Goal: Information Seeking & Learning: Learn about a topic

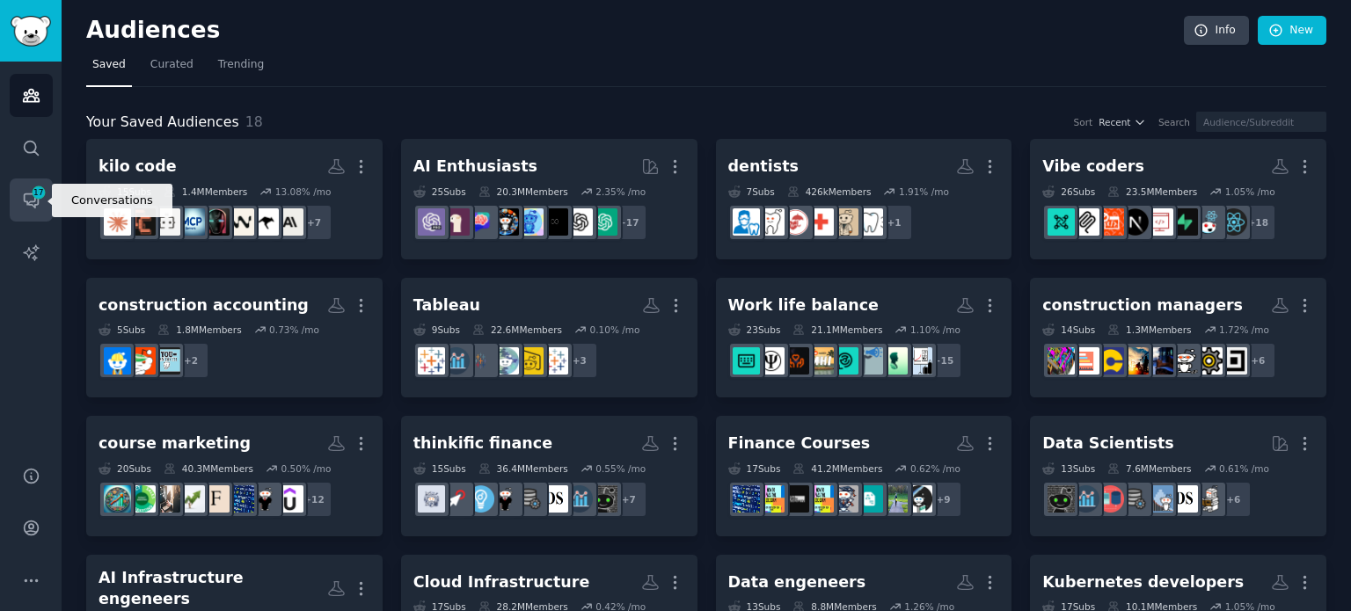
click at [20, 186] on link "Conversations 17" at bounding box center [31, 200] width 43 height 43
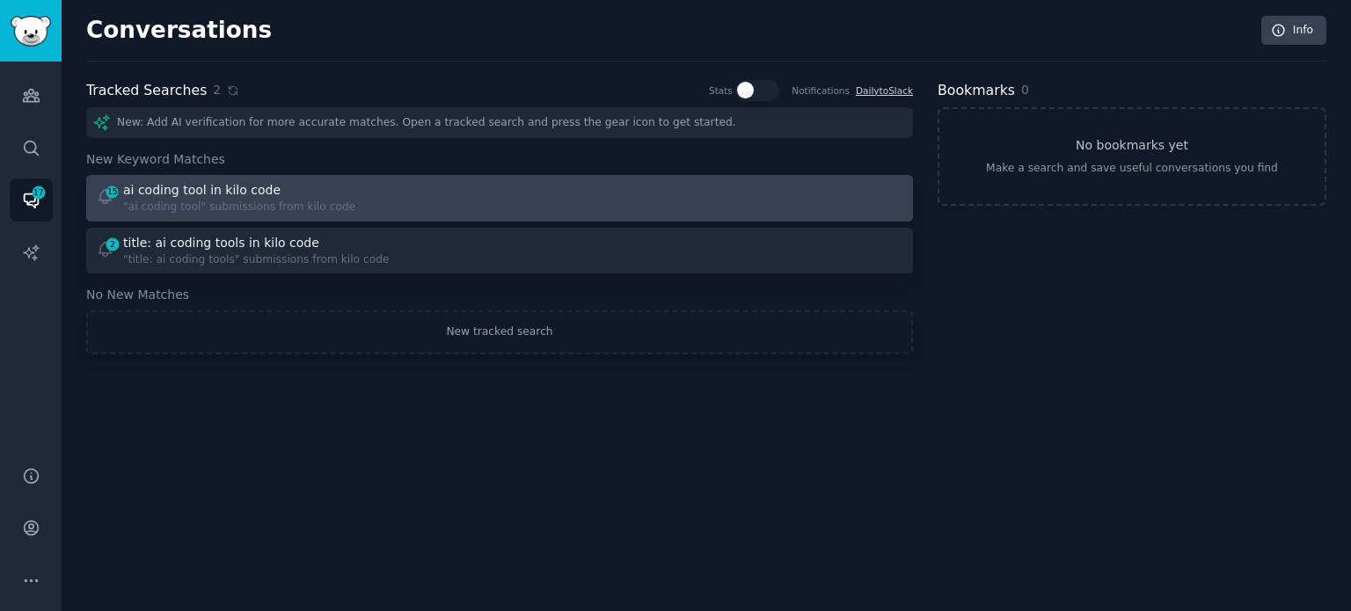
click at [270, 196] on div "ai coding tool in kilo code" at bounding box center [239, 190] width 232 height 18
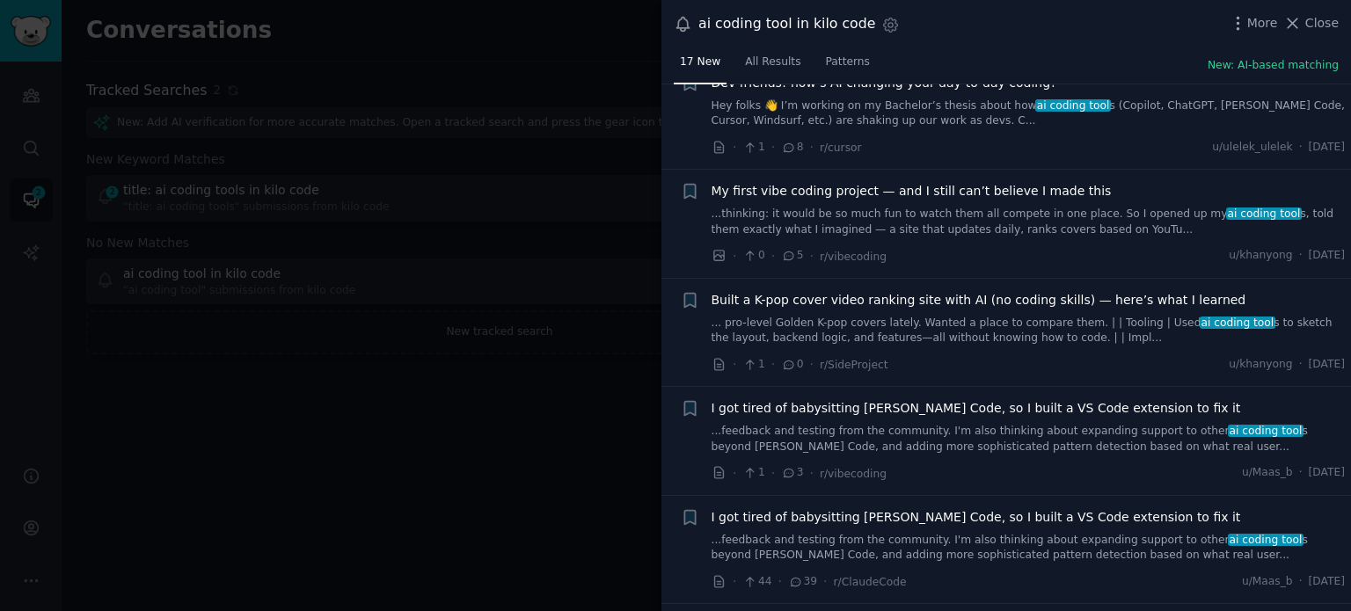
scroll to position [1382, 0]
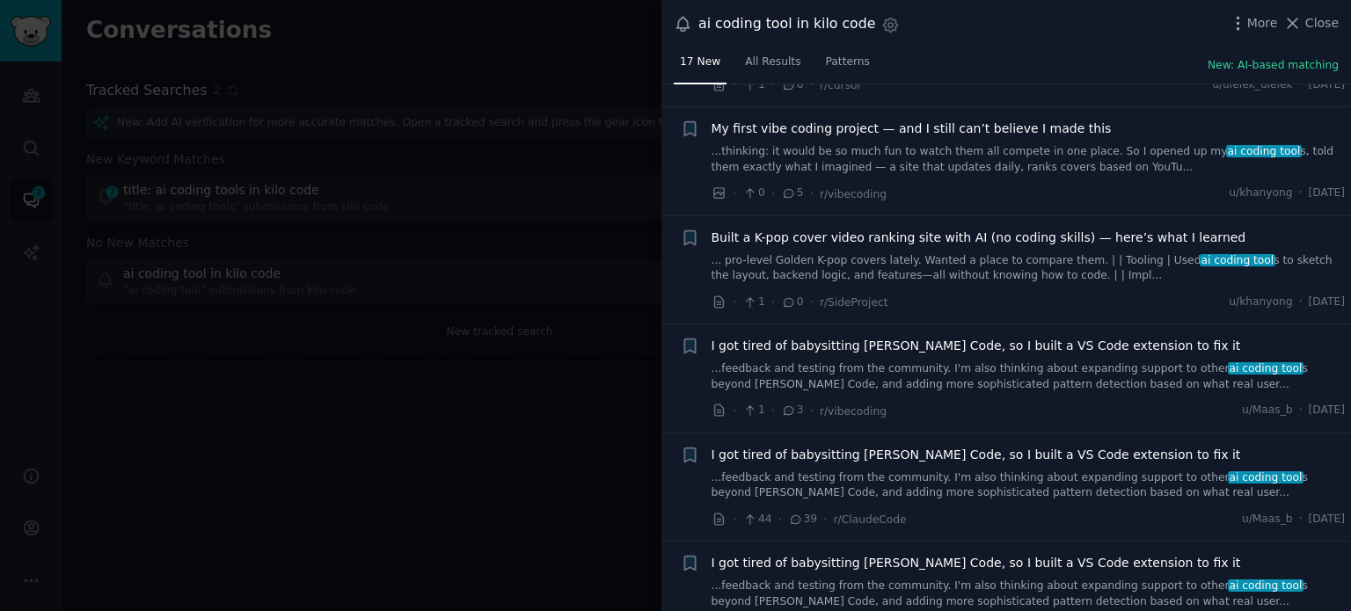
click at [512, 442] on div at bounding box center [675, 305] width 1351 height 611
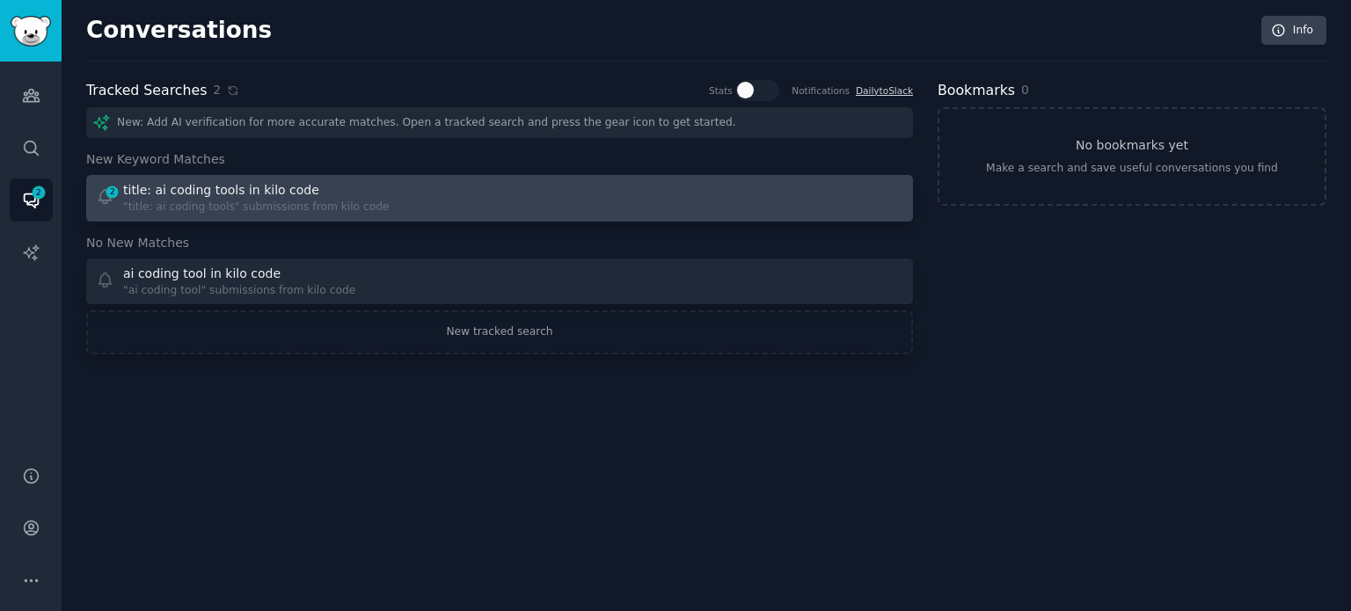
click at [390, 207] on div "2 title: ai coding tools in kilo code "title: ai coding tools" submissions from…" at bounding box center [292, 198] width 392 height 34
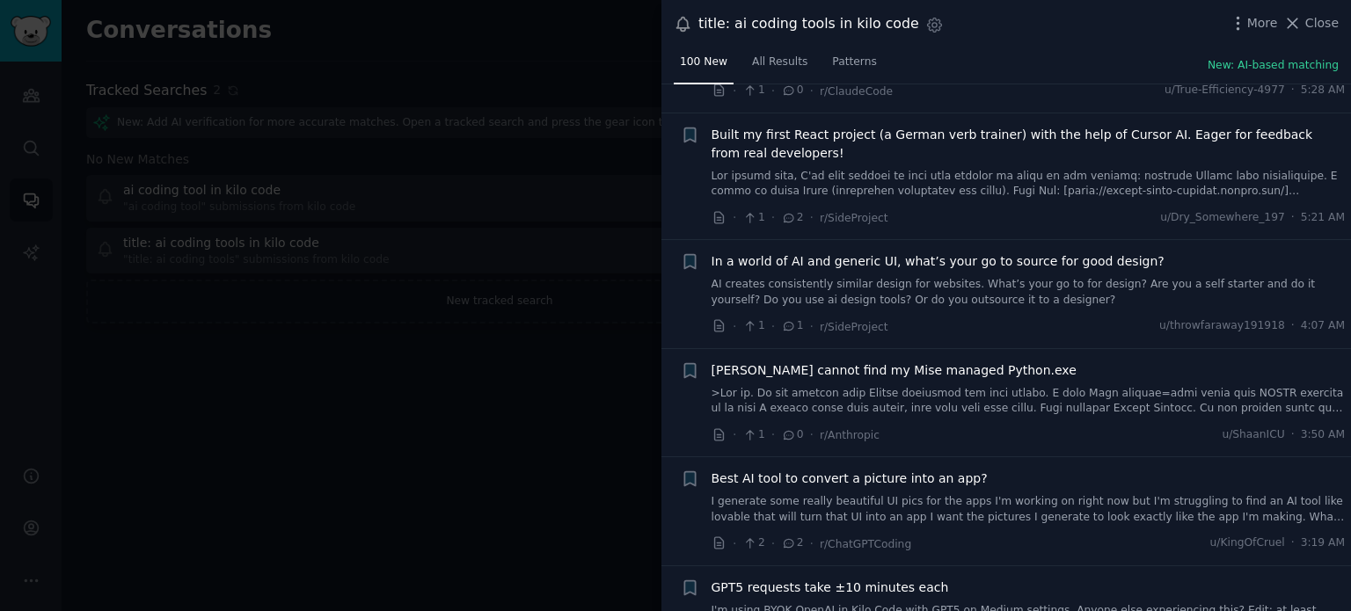
scroll to position [2349, 0]
click at [992, 262] on span "In a world of AI and generic UI, what’s your go to source for good design?" at bounding box center [938, 261] width 453 height 18
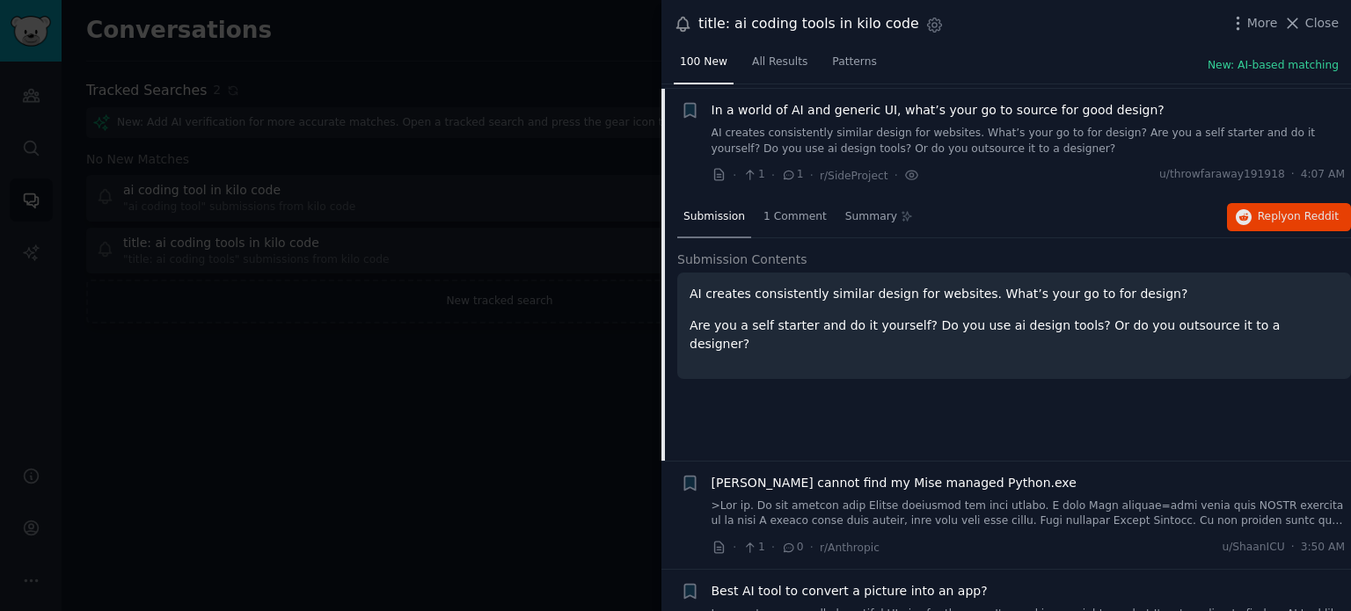
scroll to position [2500, 0]
click at [1293, 213] on span "on Reddit" at bounding box center [1313, 215] width 51 height 12
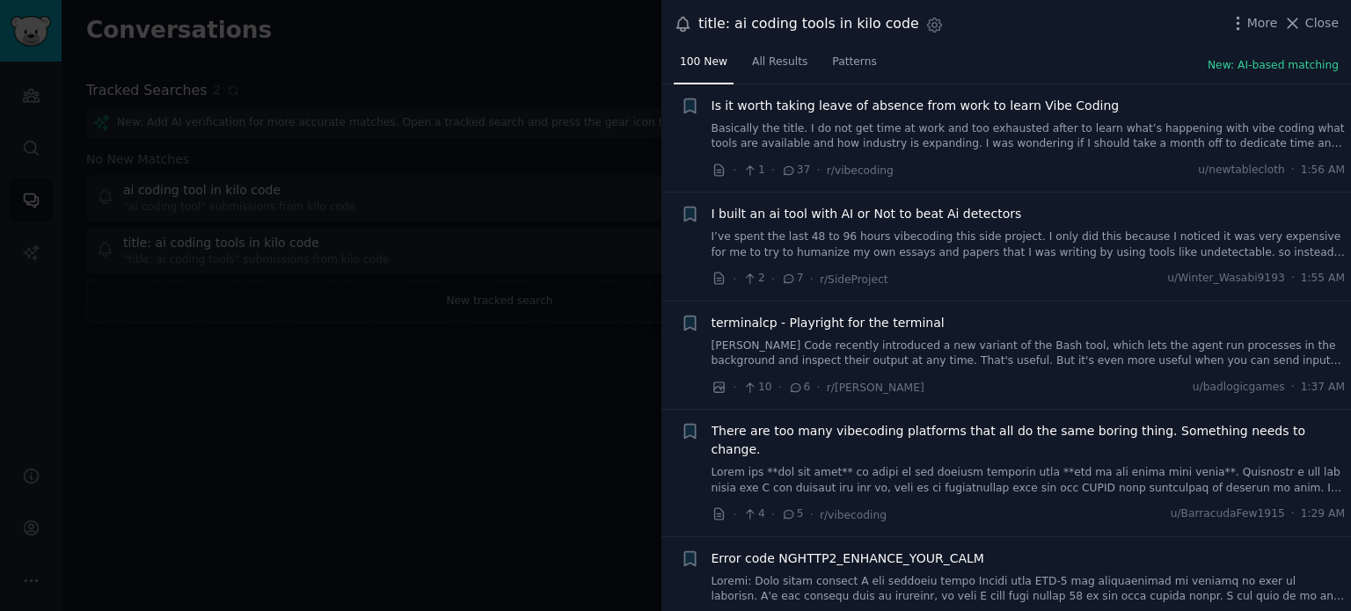
scroll to position [3530, 0]
click at [968, 213] on span "I built an ai tool with AI or Not to beat Ai detectors" at bounding box center [867, 212] width 310 height 18
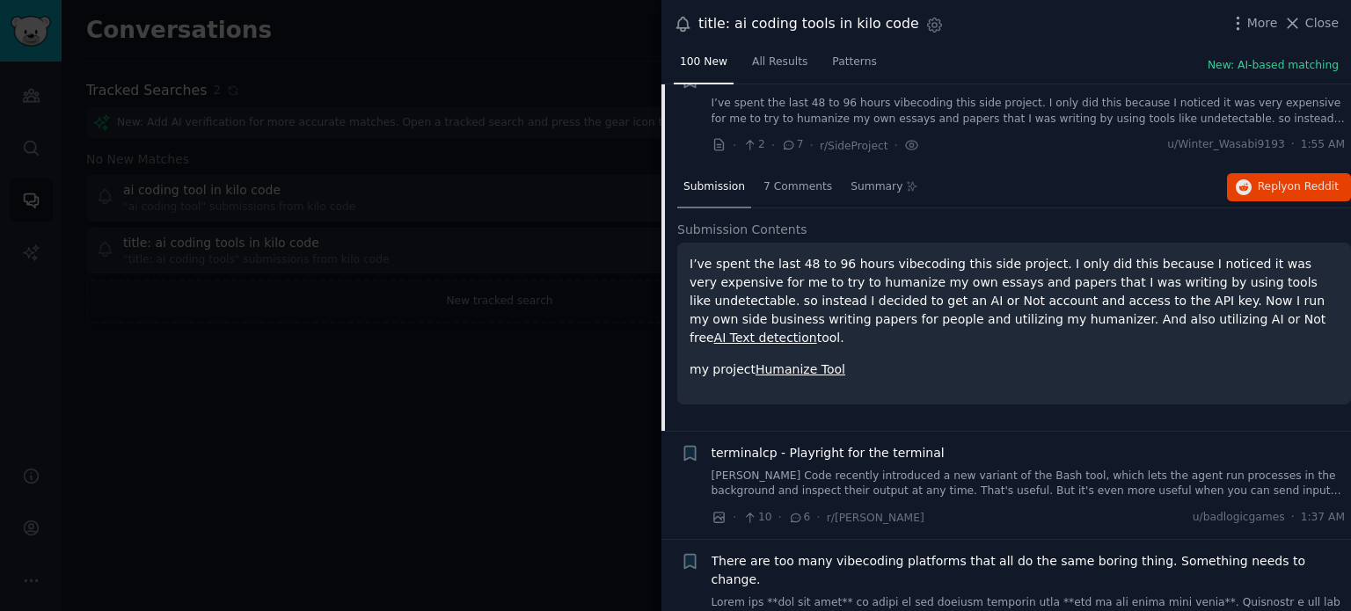
scroll to position [3396, 0]
click at [1300, 183] on span "on Reddit" at bounding box center [1313, 189] width 51 height 12
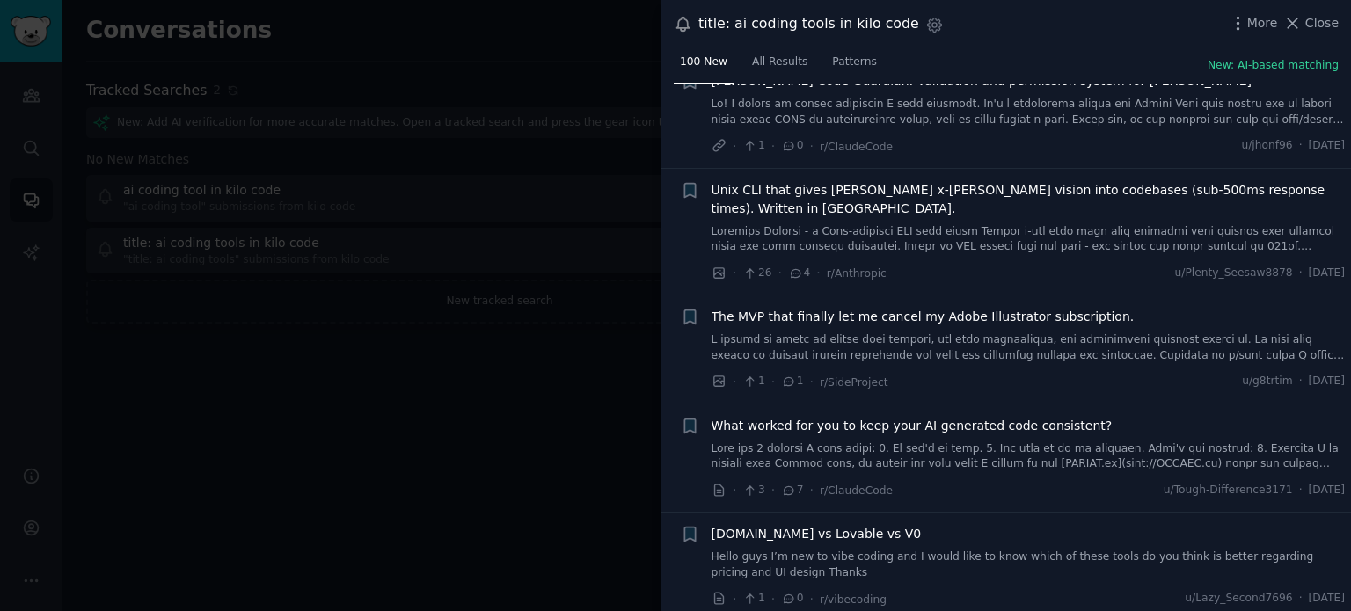
scroll to position [4973, 0]
click at [958, 415] on span "What worked for you to keep your AI generated code consistent?" at bounding box center [912, 424] width 401 height 18
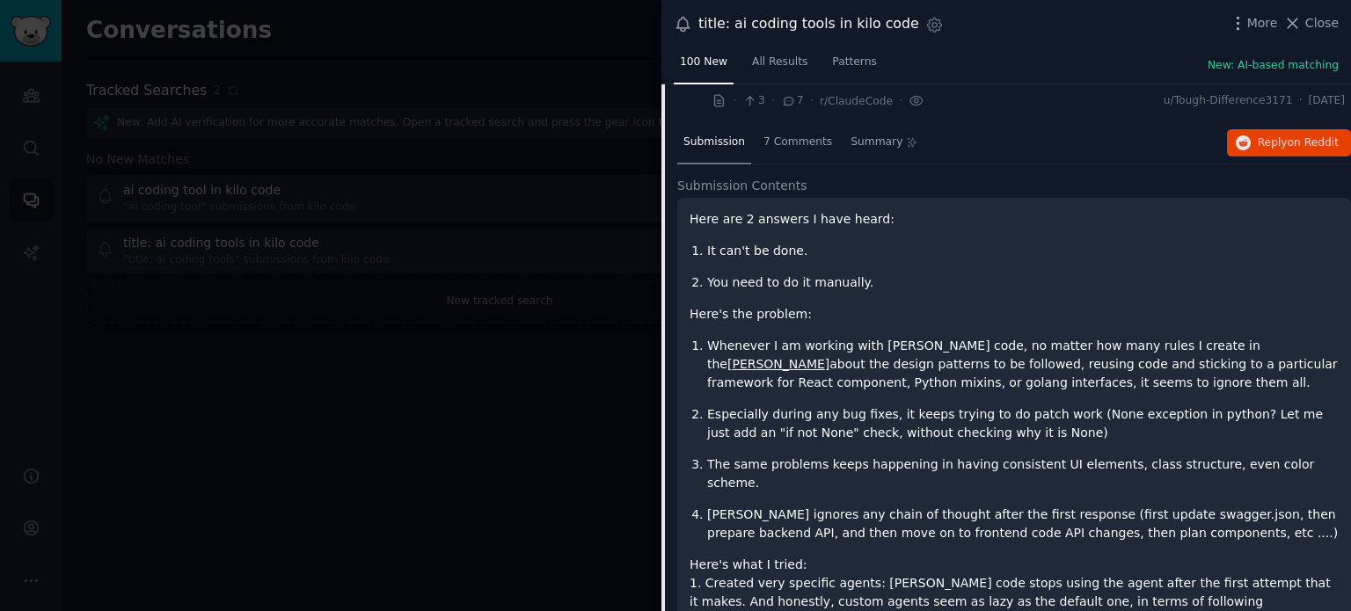
scroll to position [4988, 0]
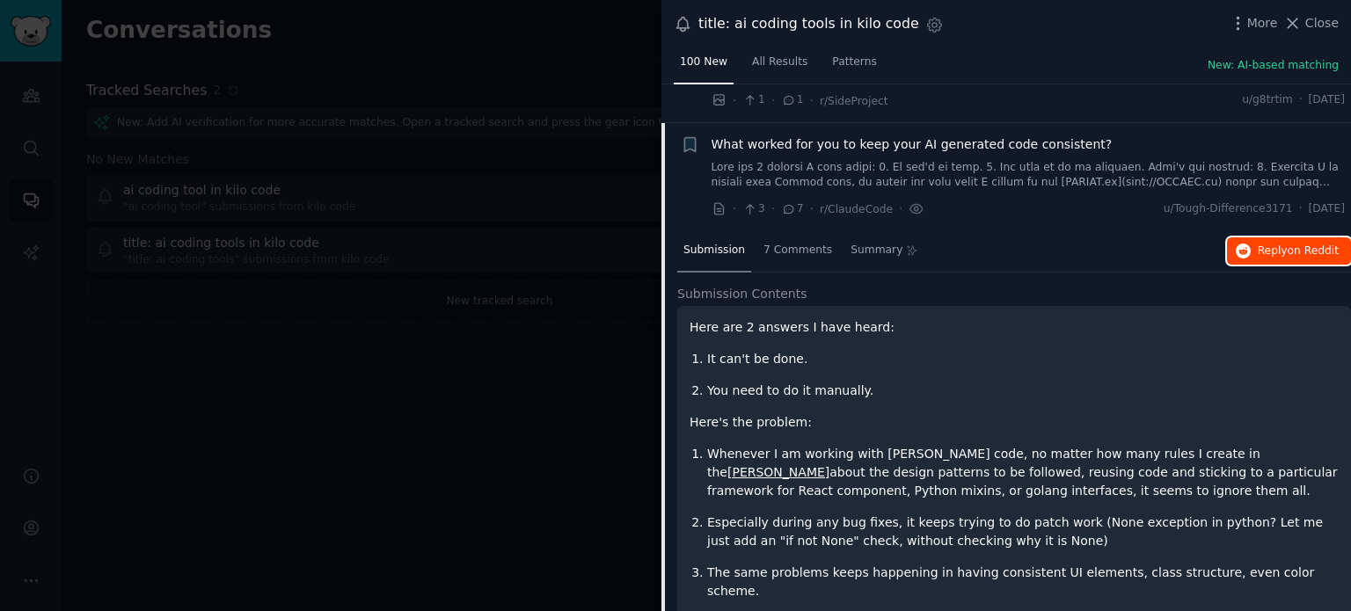
click at [1282, 244] on span "Reply on Reddit" at bounding box center [1298, 252] width 81 height 16
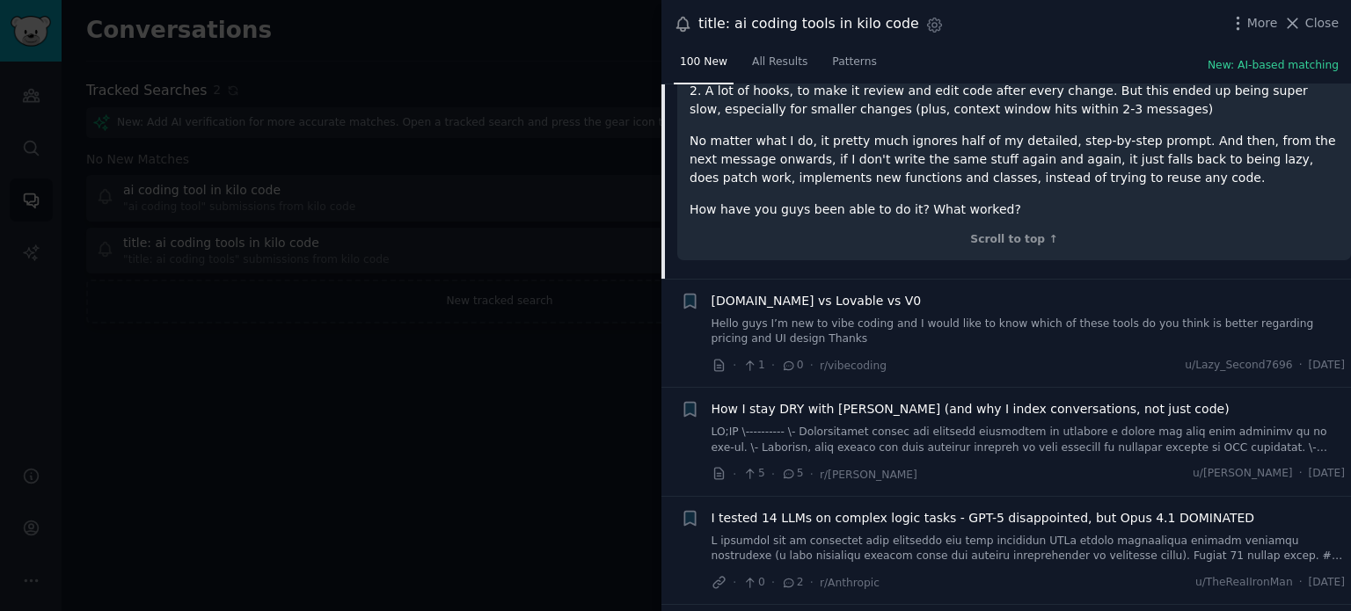
scroll to position [5645, 0]
click at [939, 316] on link "Hello guys I’m new to vibe coding and I would like to know which of these tools…" at bounding box center [1029, 331] width 634 height 31
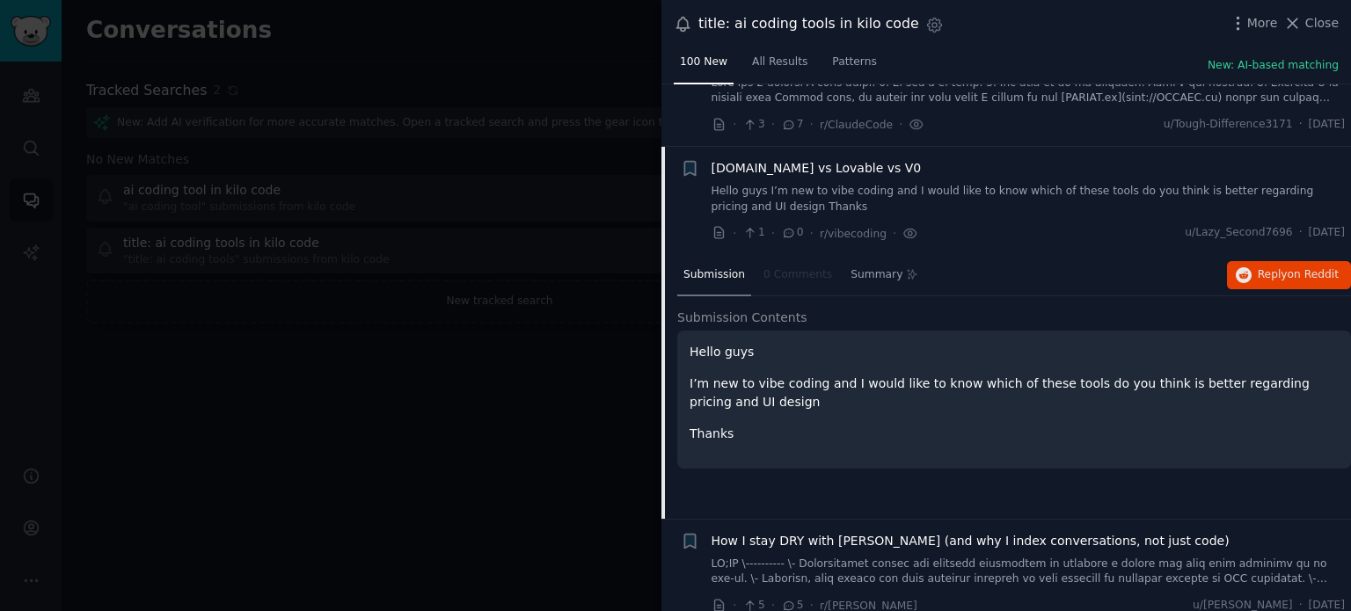
scroll to position [5072, 0]
click at [1259, 268] on span "Reply on Reddit" at bounding box center [1298, 276] width 81 height 16
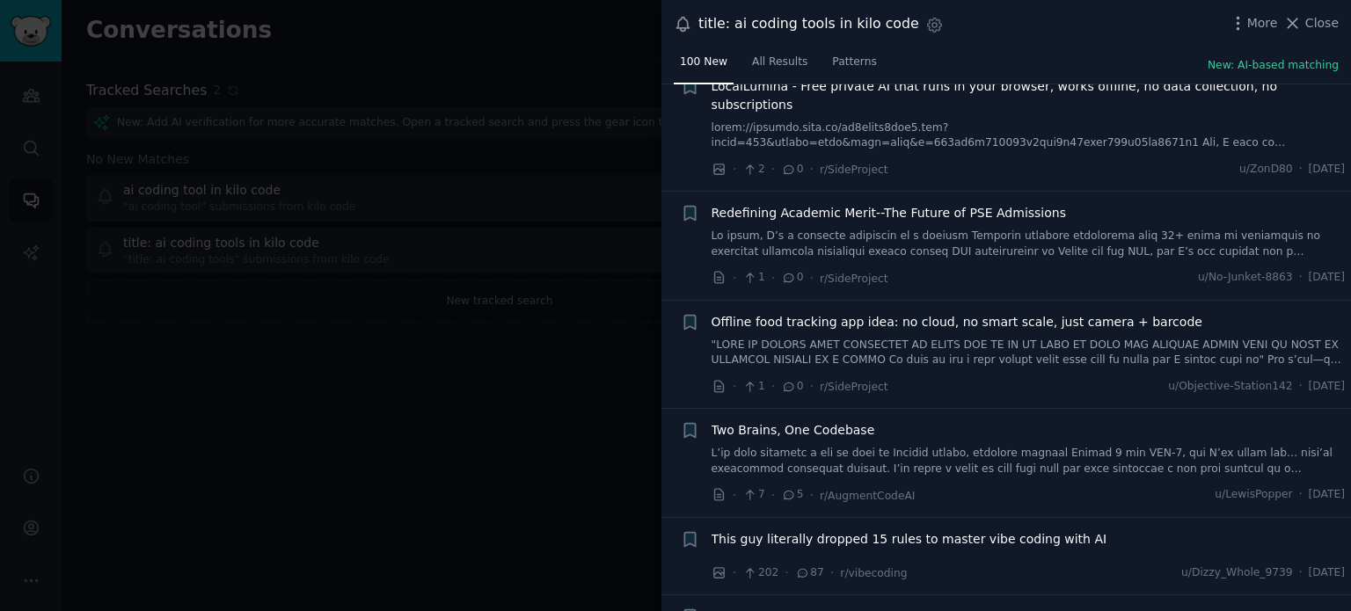
scroll to position [5975, 0]
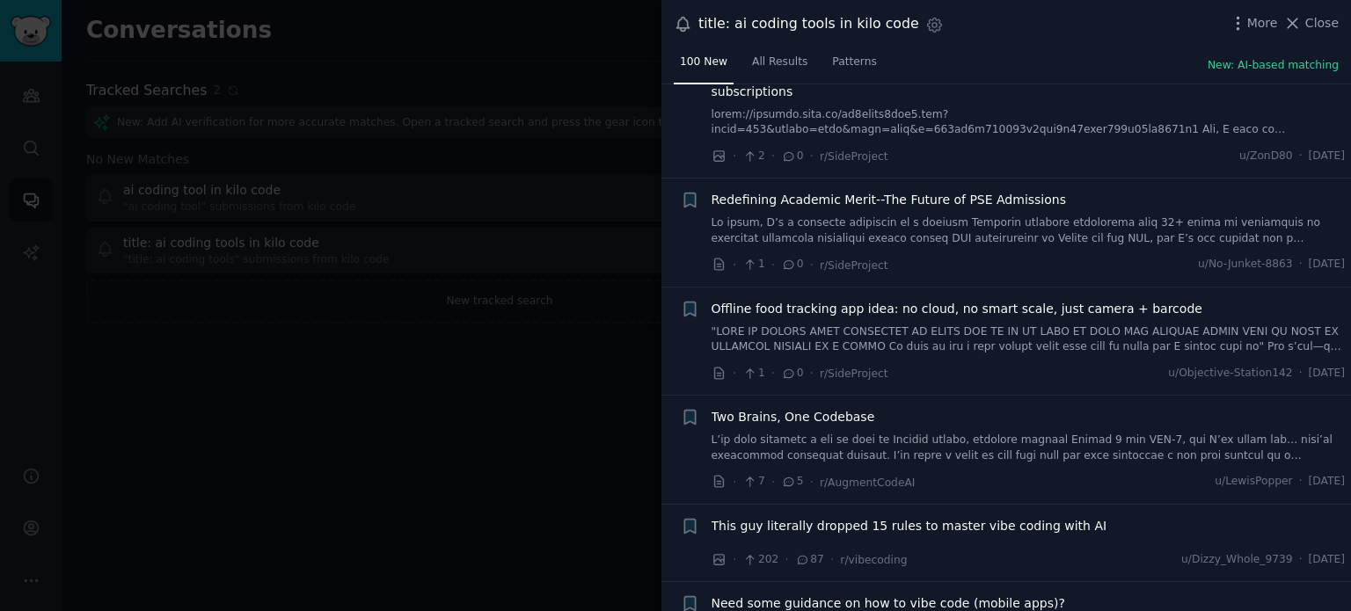
click at [375, 417] on div at bounding box center [675, 305] width 1351 height 611
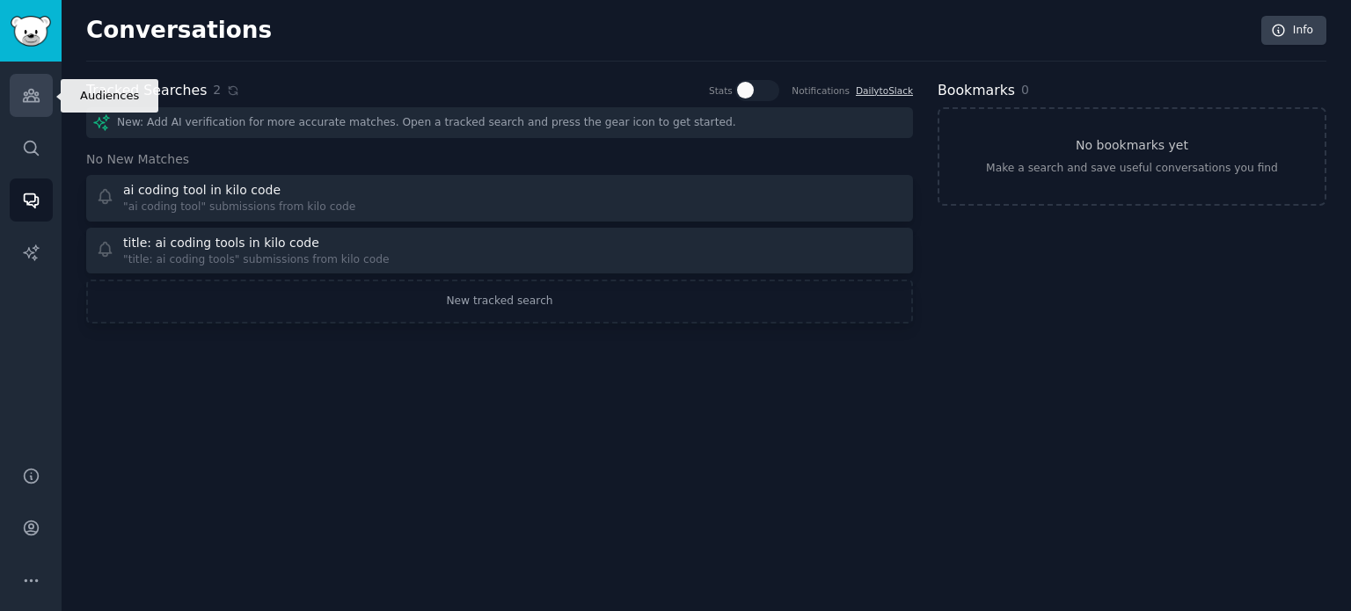
click at [31, 105] on link "Audiences" at bounding box center [31, 95] width 43 height 43
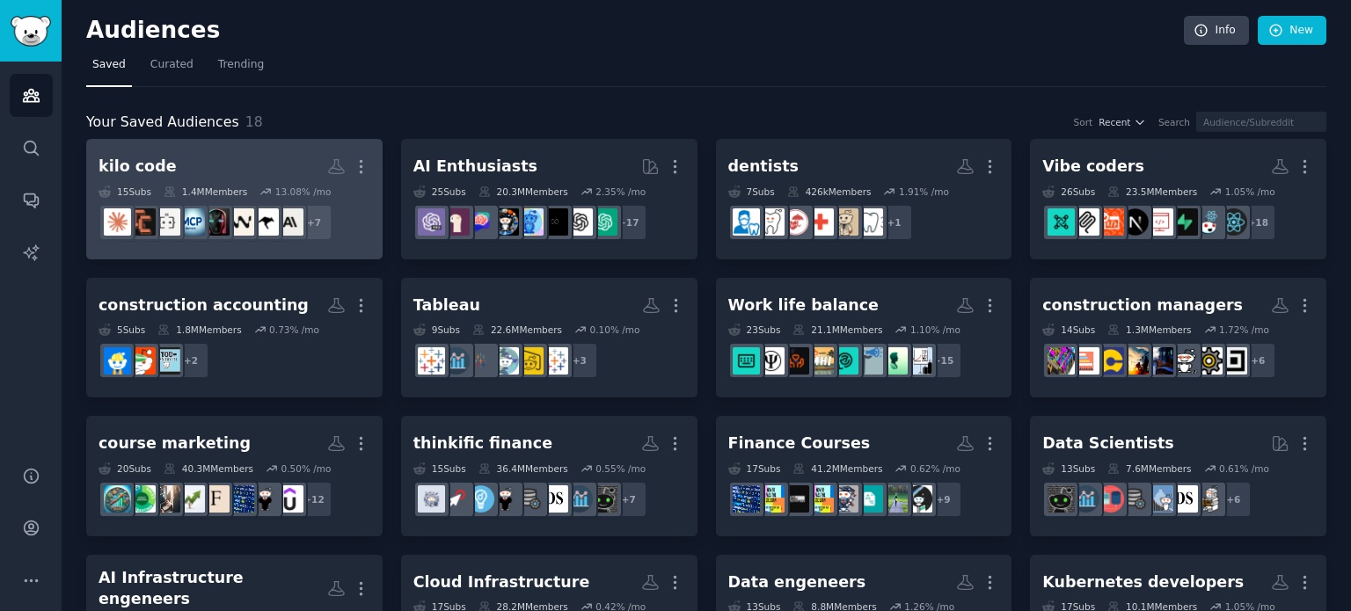
click at [197, 157] on h2 "kilo code More" at bounding box center [235, 166] width 272 height 31
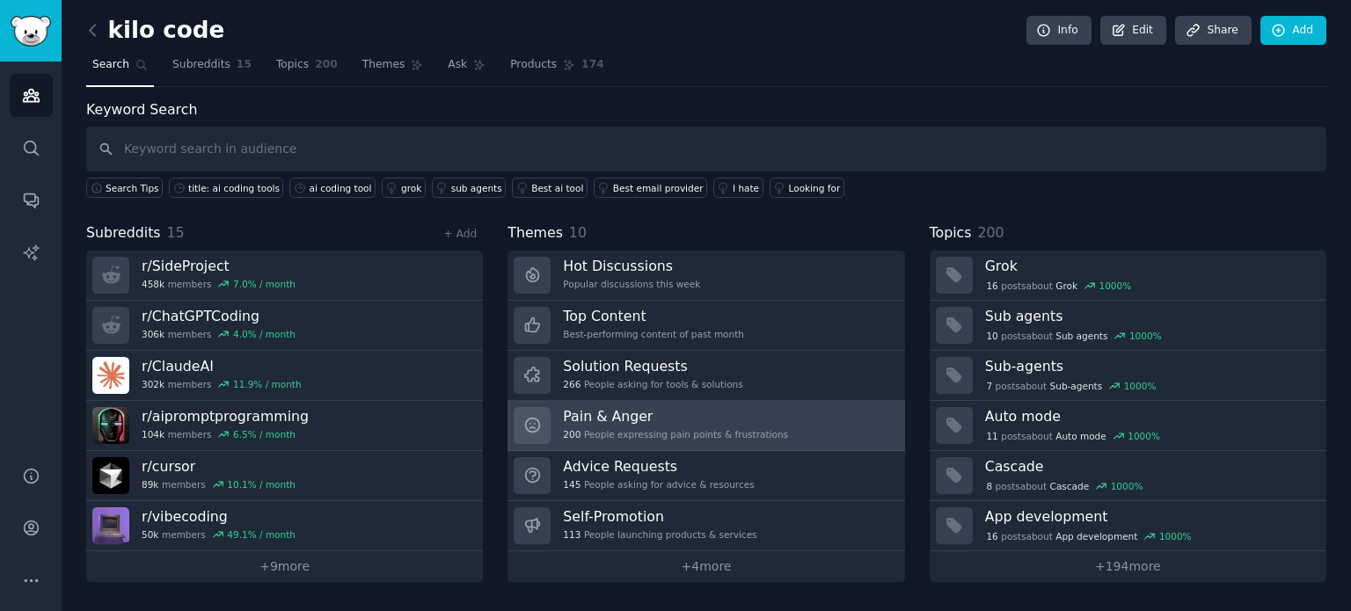
click at [688, 407] on h3 "Pain & Anger" at bounding box center [675, 416] width 225 height 18
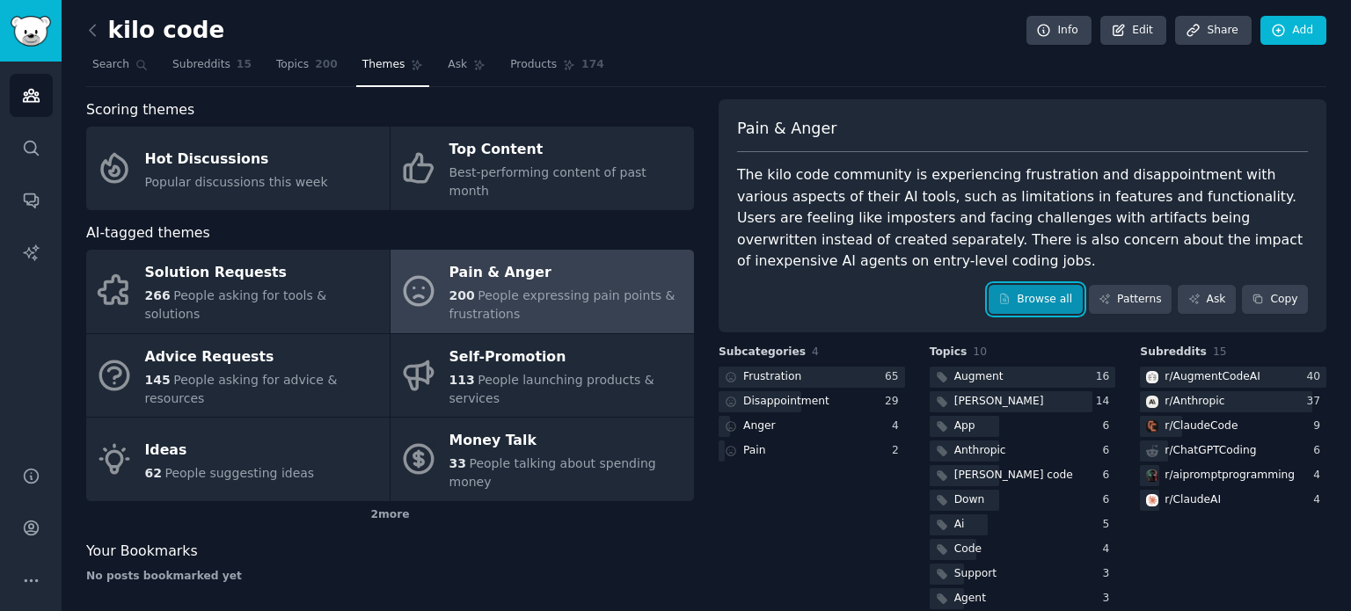
click at [1037, 308] on link "Browse all" at bounding box center [1036, 300] width 94 height 30
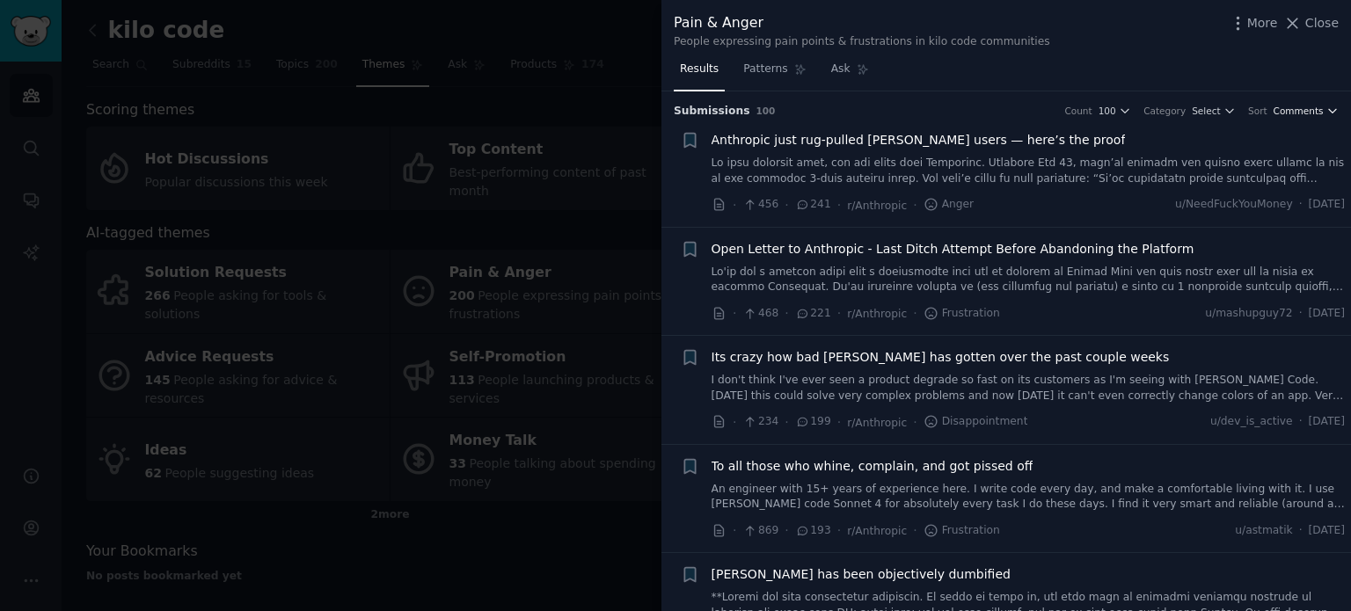
click at [1292, 106] on span "Comments" at bounding box center [1299, 111] width 50 height 12
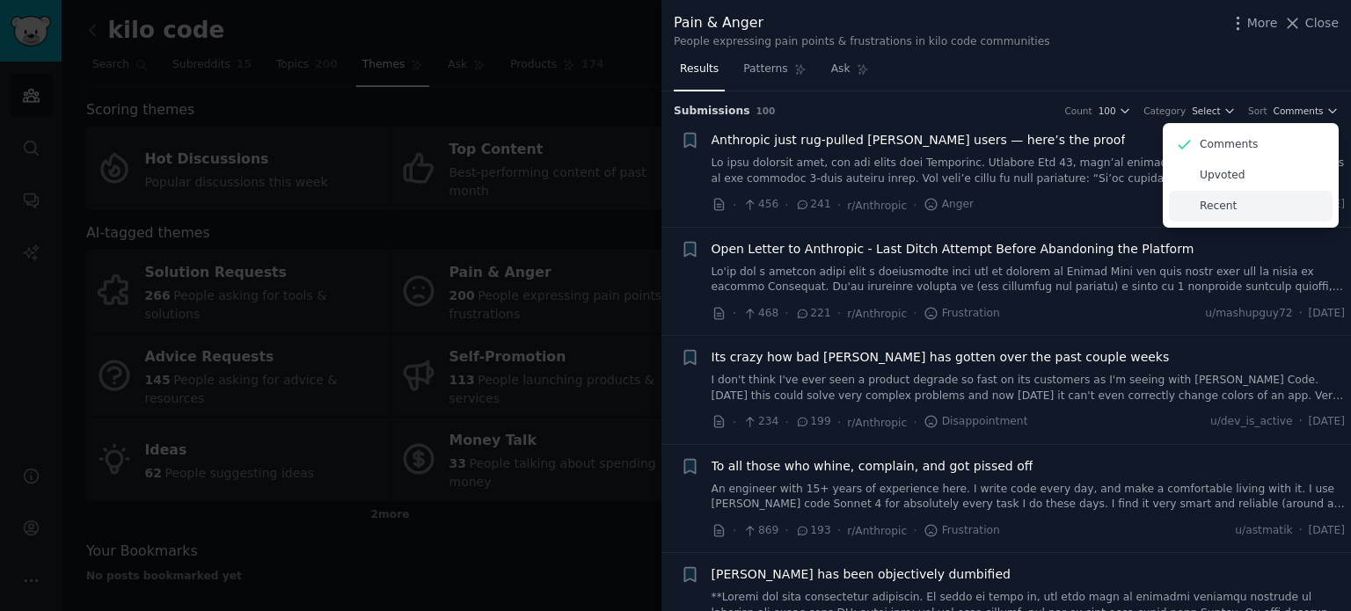
click at [1224, 209] on p "Recent" at bounding box center [1218, 207] width 37 height 16
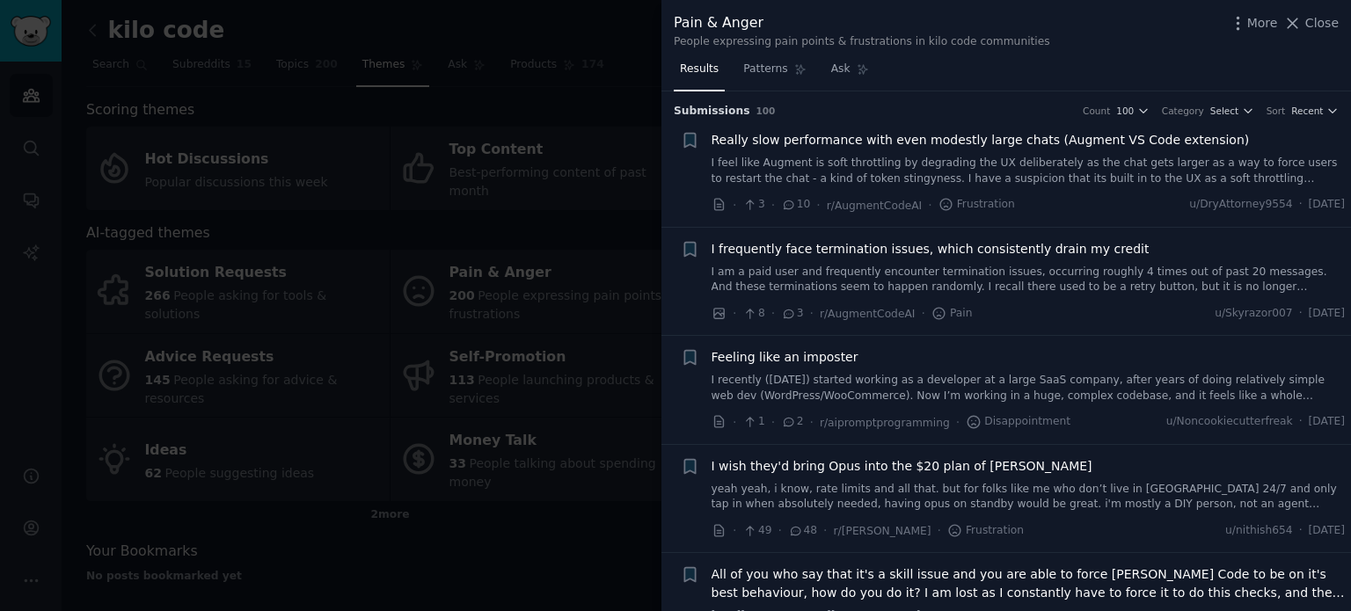
click at [901, 140] on span "Really slow performance with even modestly large chats (Augment VS Code extensi…" at bounding box center [981, 140] width 538 height 18
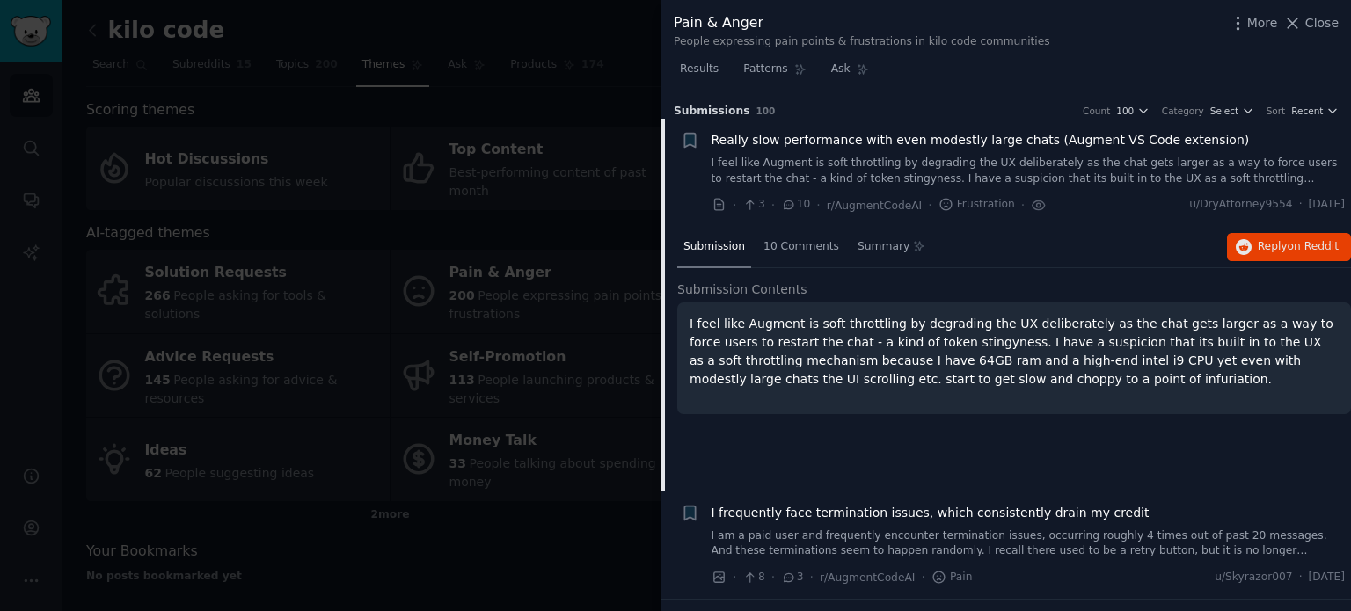
scroll to position [27, 0]
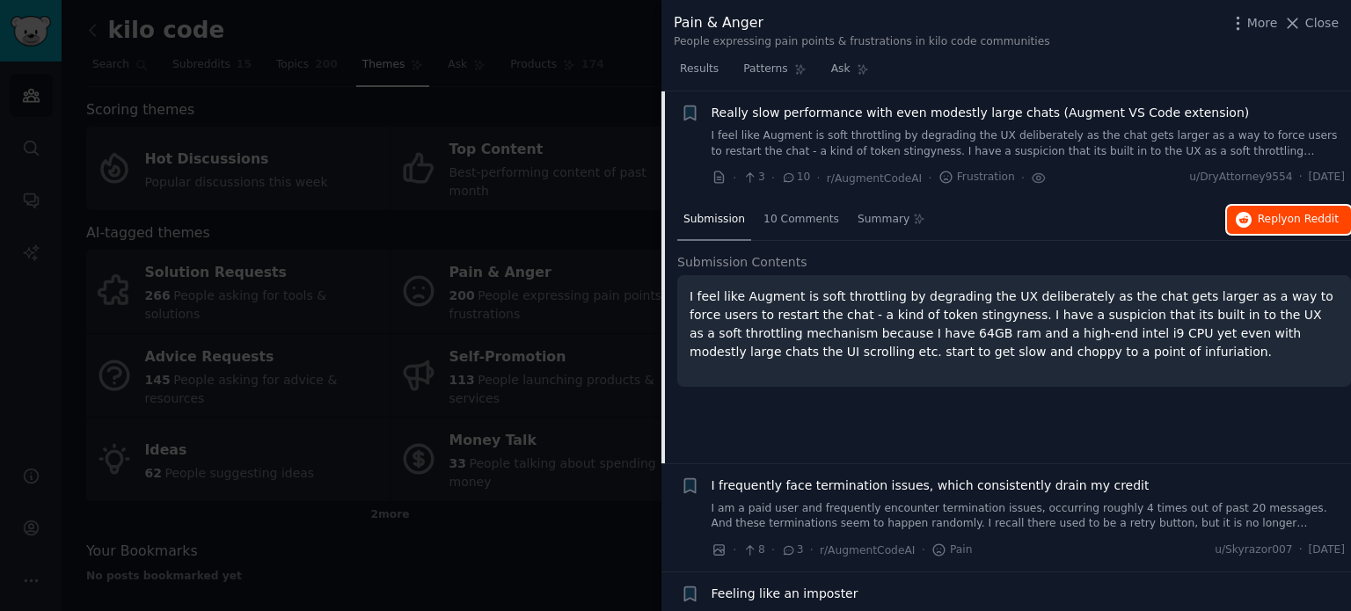
click at [1274, 215] on span "Reply on Reddit" at bounding box center [1298, 220] width 81 height 16
click at [1295, 20] on icon at bounding box center [1293, 23] width 10 height 10
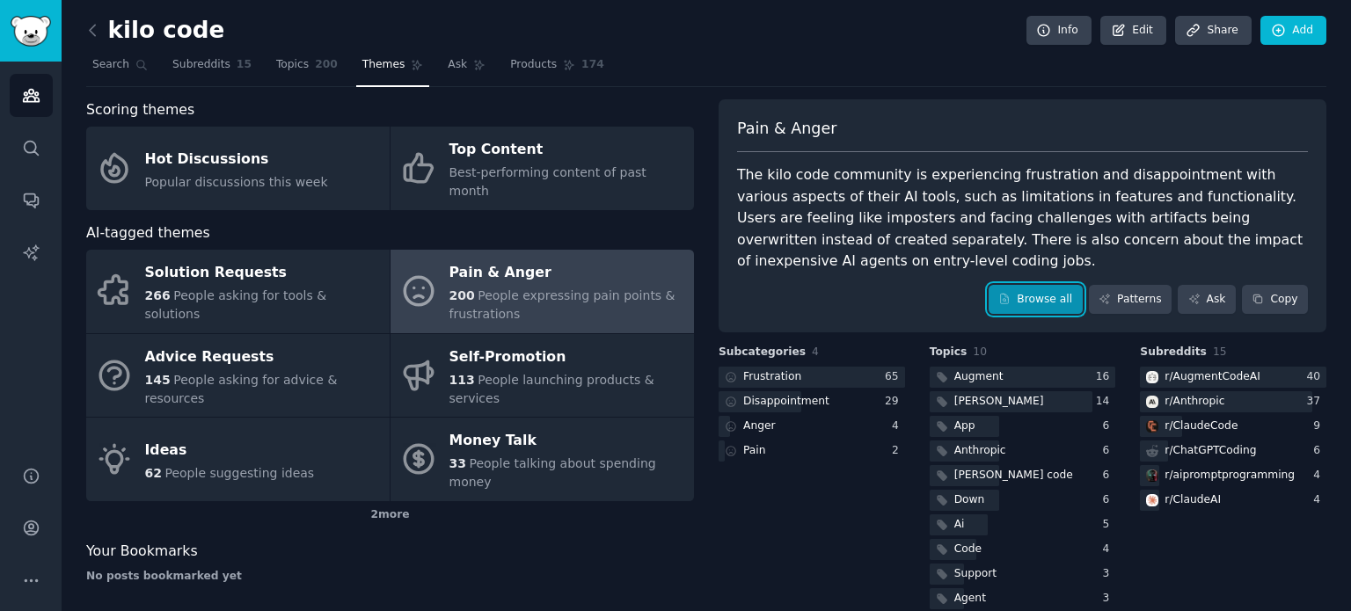
click at [1035, 298] on link "Browse all" at bounding box center [1036, 300] width 94 height 30
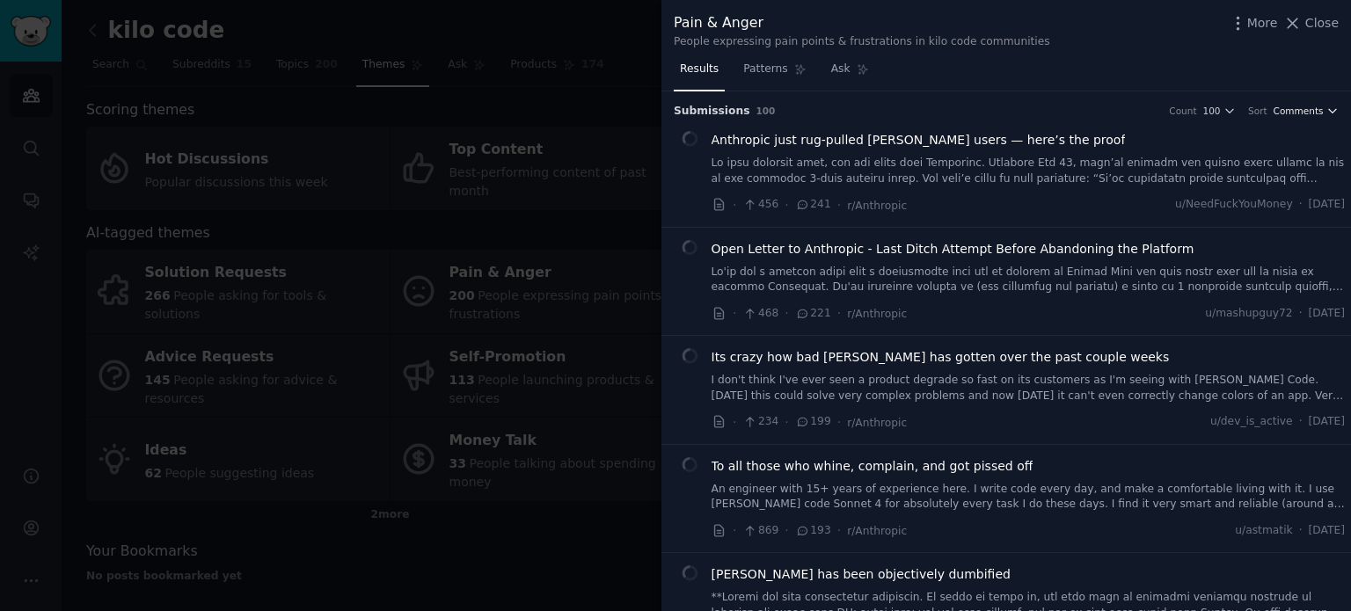
click at [1301, 108] on span "Comments" at bounding box center [1299, 111] width 50 height 12
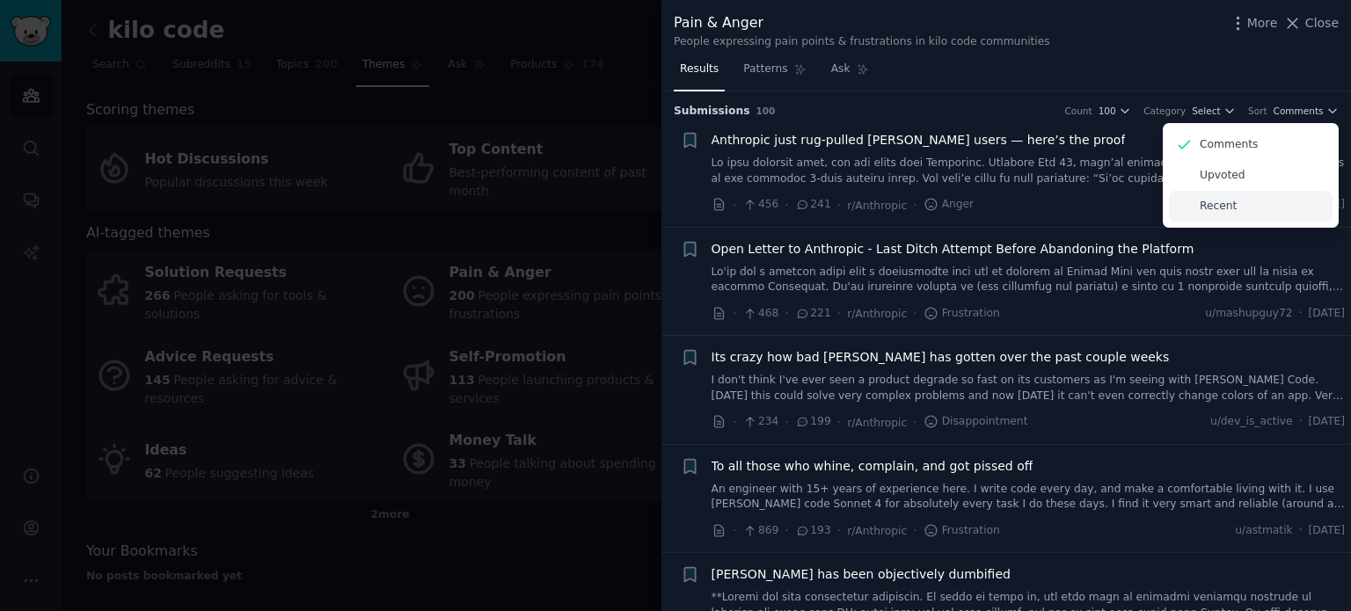
click at [1216, 203] on p "Recent" at bounding box center [1218, 207] width 37 height 16
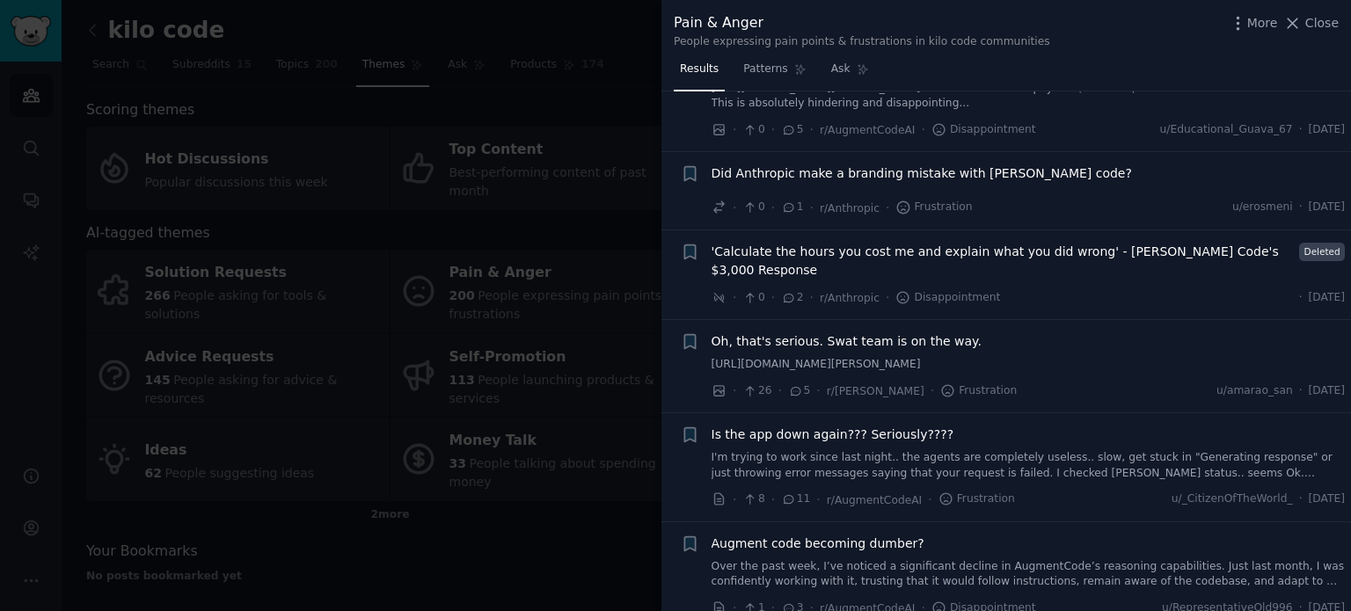
scroll to position [697, 0]
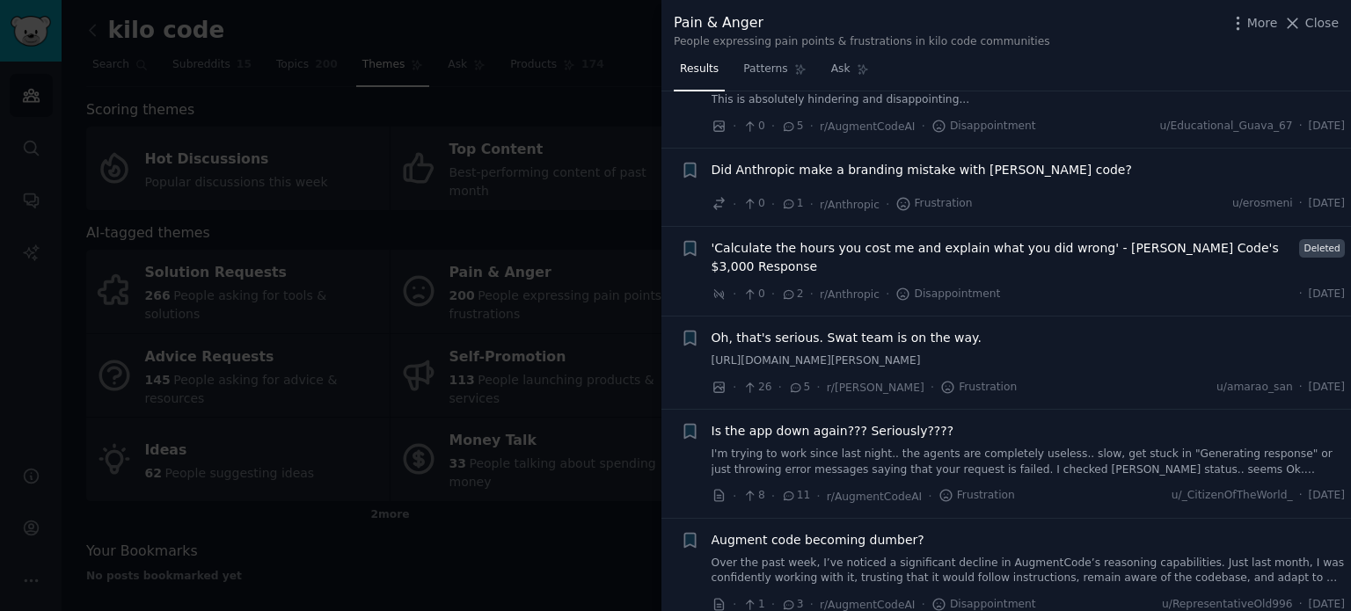
click at [564, 544] on div at bounding box center [675, 305] width 1351 height 611
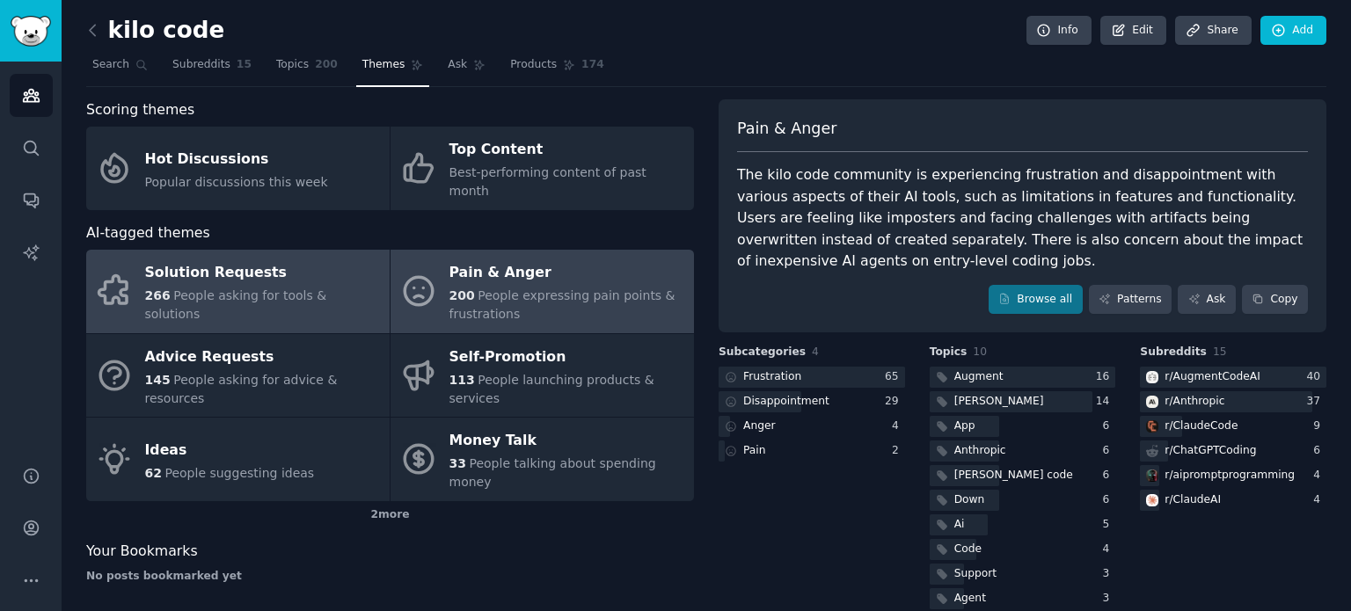
click at [298, 288] on span "People asking for tools & solutions" at bounding box center [236, 304] width 182 height 33
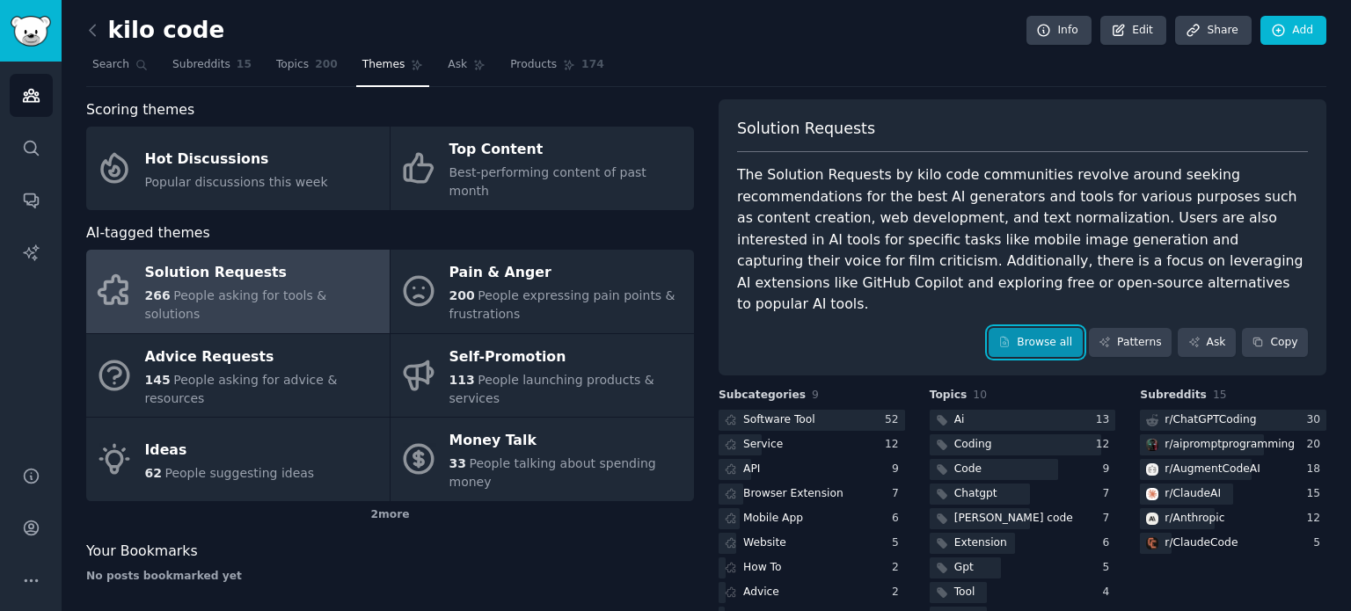
click at [1075, 328] on link "Browse all" at bounding box center [1036, 343] width 94 height 30
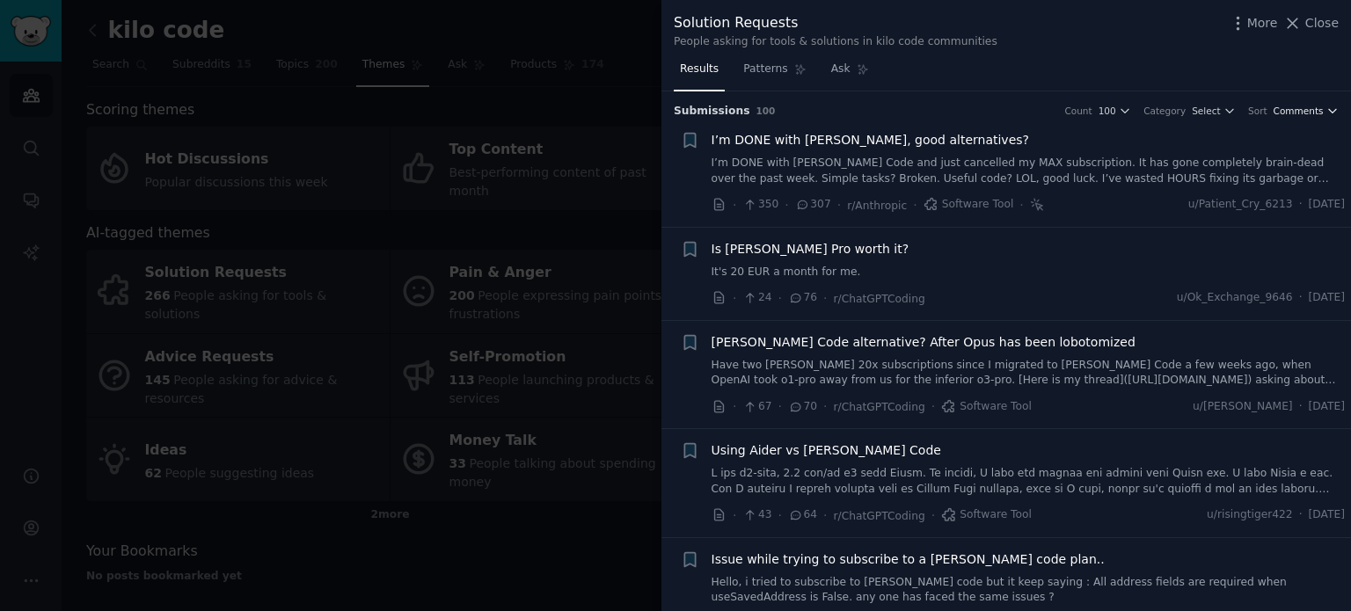
click at [1297, 112] on span "Comments" at bounding box center [1299, 111] width 50 height 12
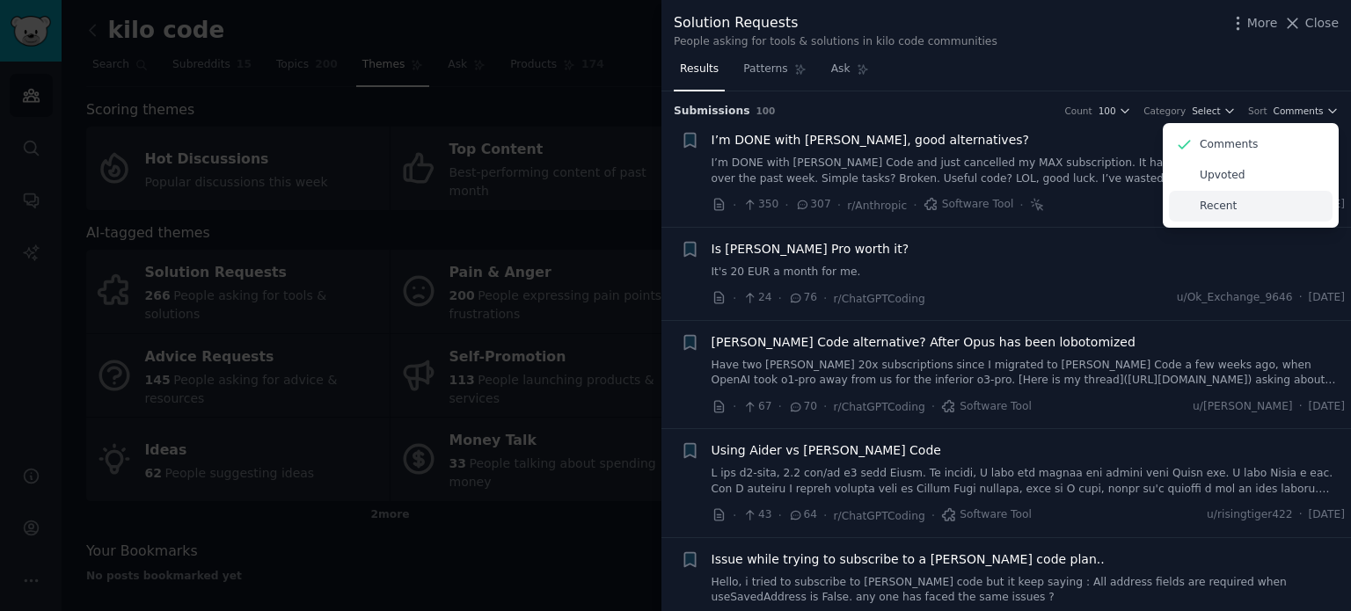
click at [1244, 205] on div "Recent" at bounding box center [1251, 206] width 164 height 31
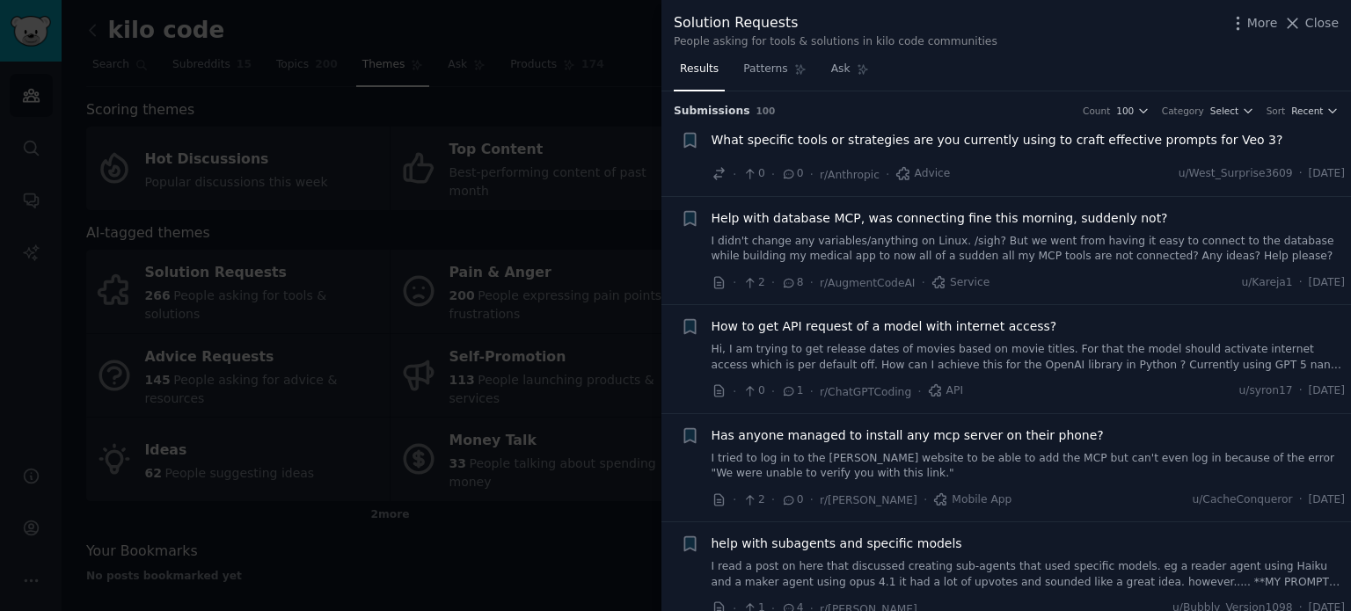
click at [1080, 278] on div "· 2 · 8 · r/AugmentCodeAI · Service u/Kareja1 · [DATE]" at bounding box center [1029, 283] width 634 height 18
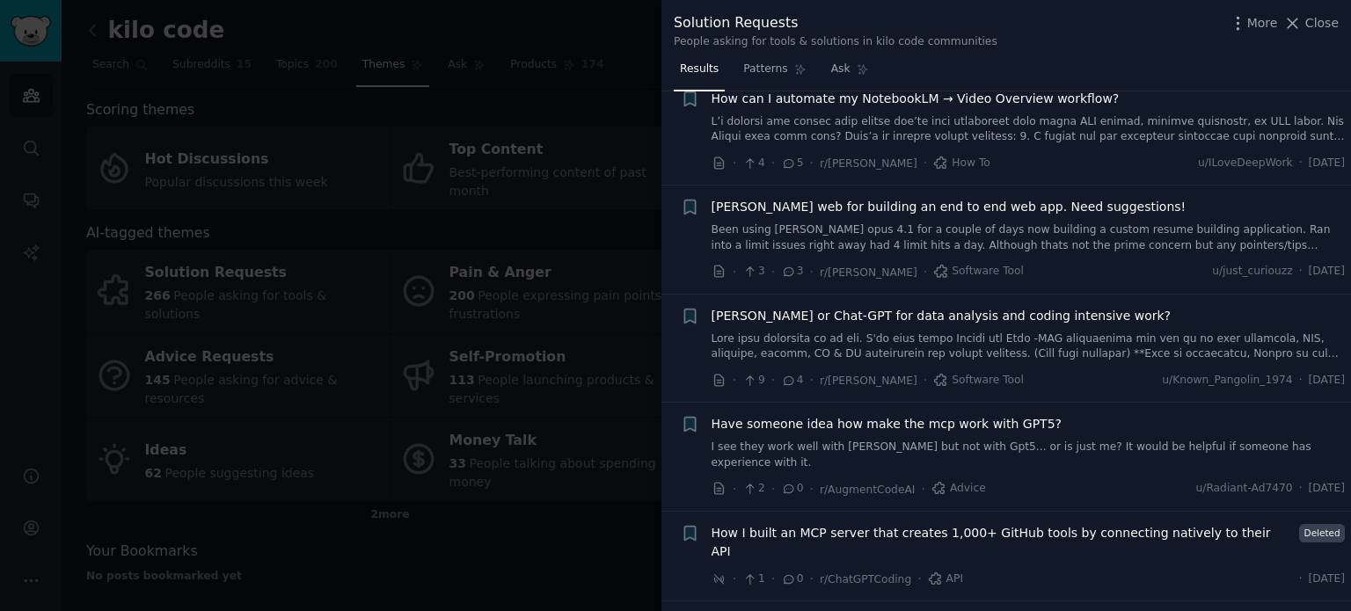
scroll to position [1562, 0]
click at [1077, 419] on div "Have someone idea how make the mcp work with GPT5? I see they work well with [P…" at bounding box center [1029, 455] width 634 height 84
click at [1075, 413] on div "Have someone idea how make the mcp work with GPT5? I see they work well with [P…" at bounding box center [1029, 455] width 634 height 84
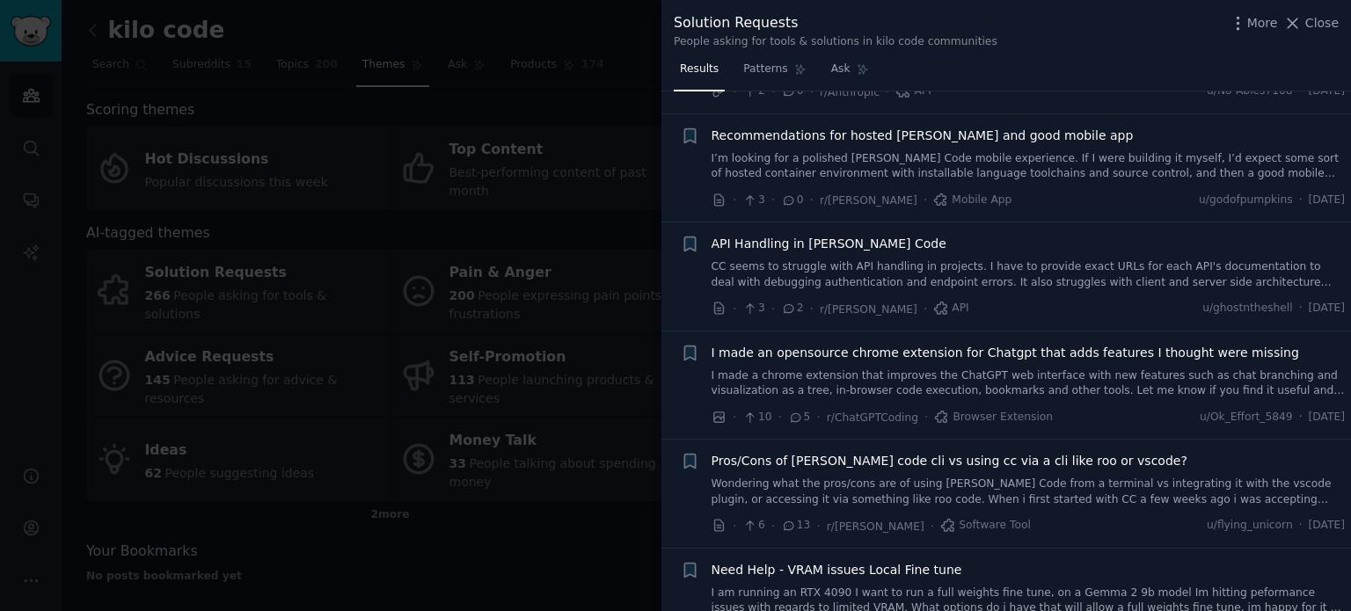
scroll to position [2220, 0]
click at [558, 509] on div at bounding box center [675, 305] width 1351 height 611
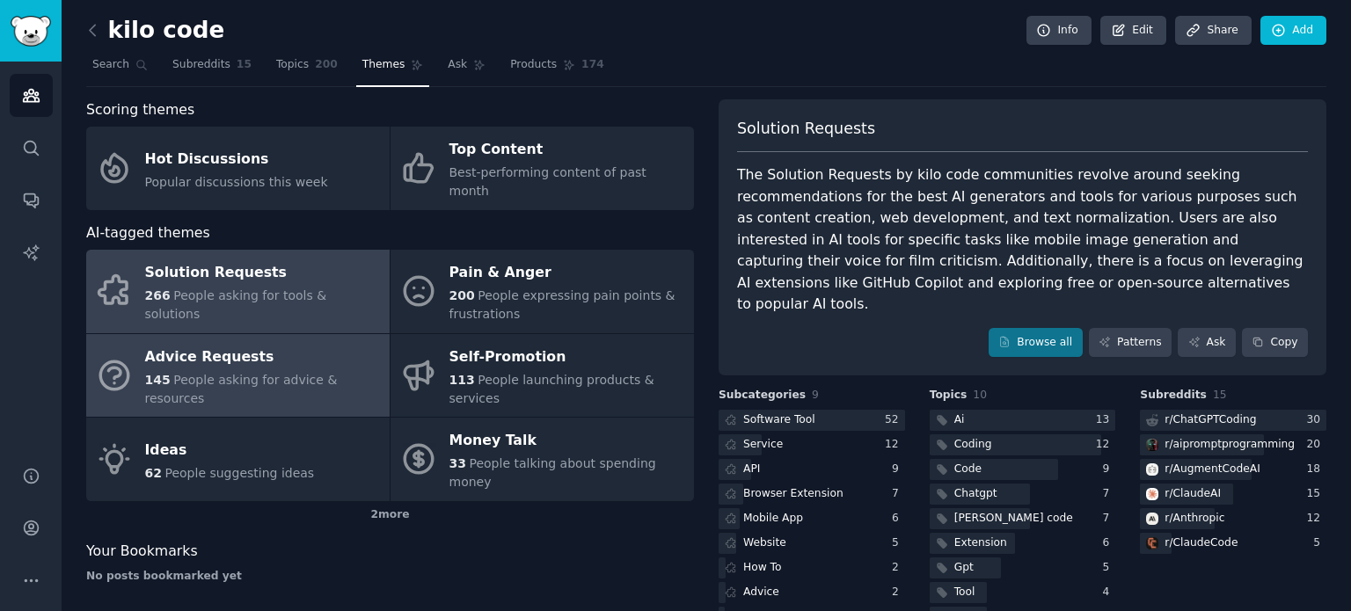
click at [320, 343] on div "Advice Requests" at bounding box center [263, 357] width 236 height 28
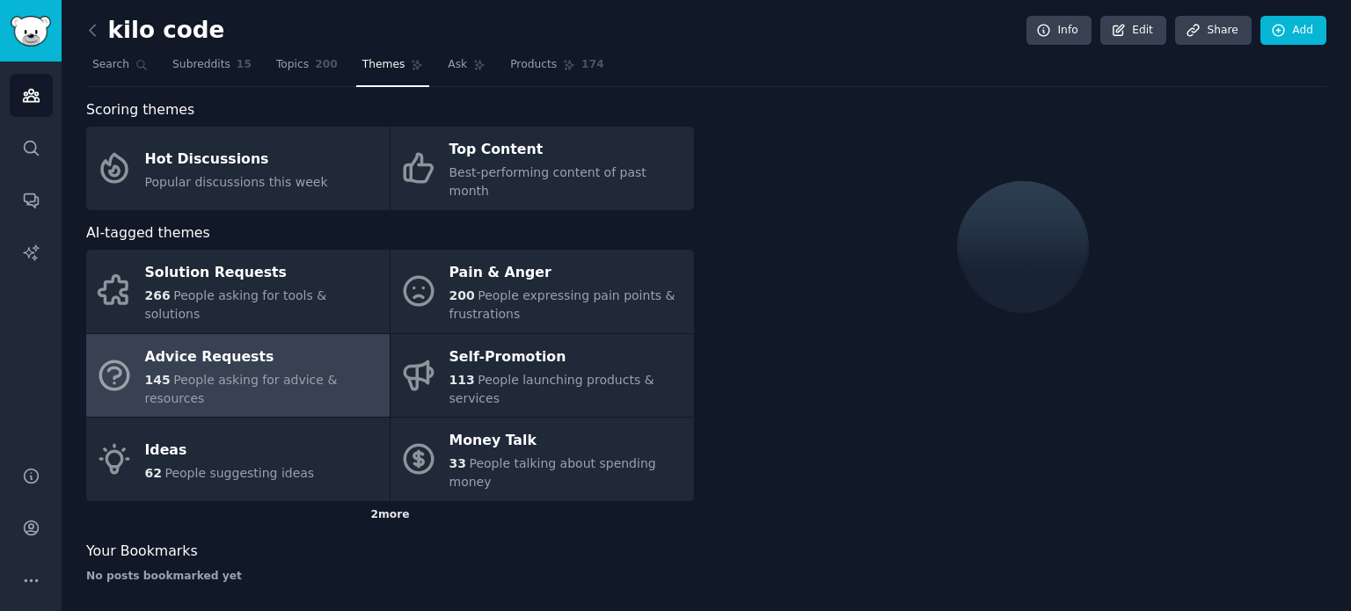
click at [390, 501] on div "2 more" at bounding box center [390, 515] width 608 height 28
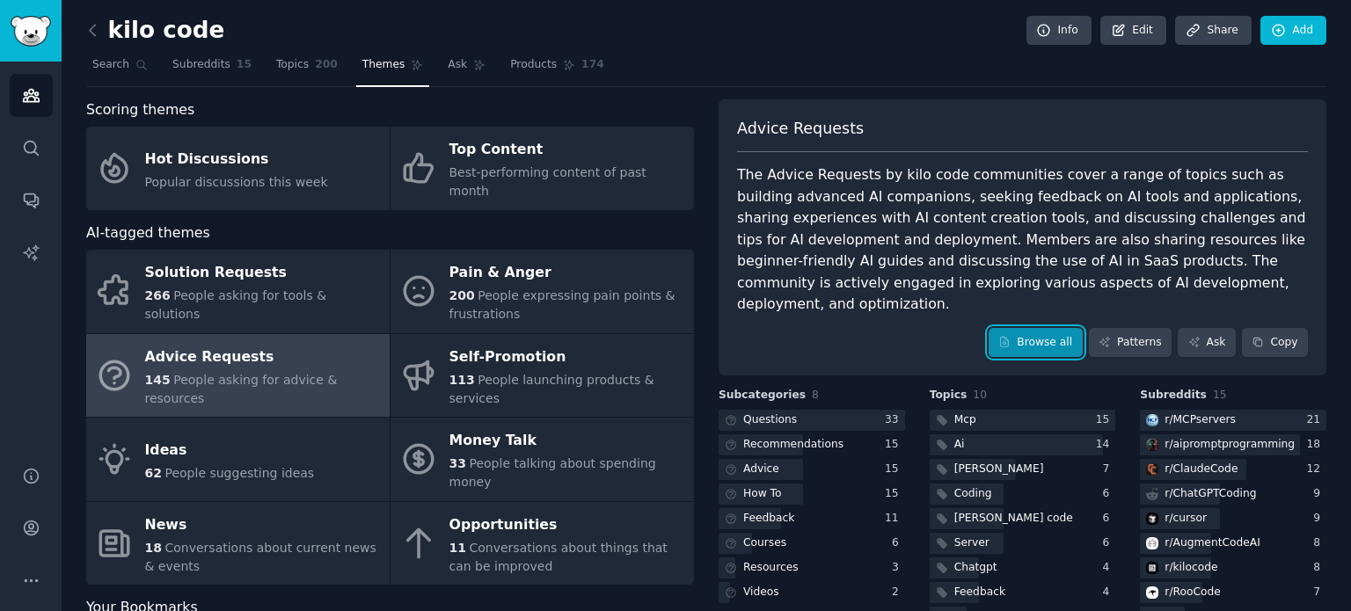
click at [1027, 328] on link "Browse all" at bounding box center [1036, 343] width 94 height 30
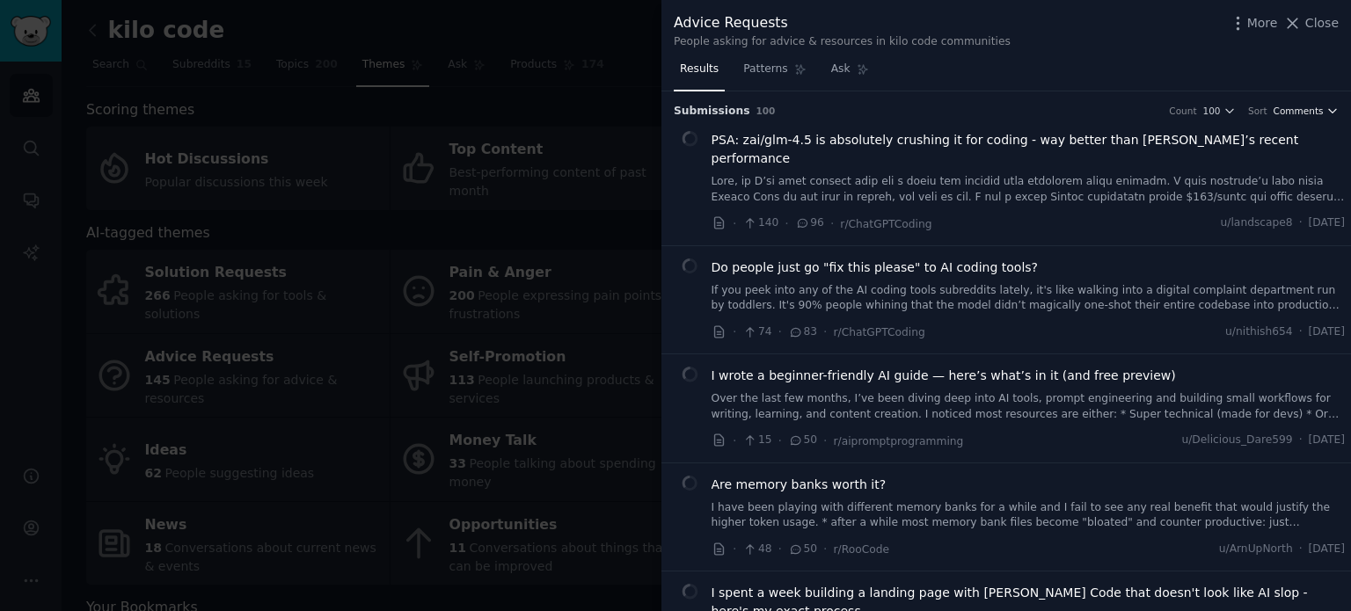
click at [1298, 105] on span "Comments" at bounding box center [1299, 111] width 50 height 12
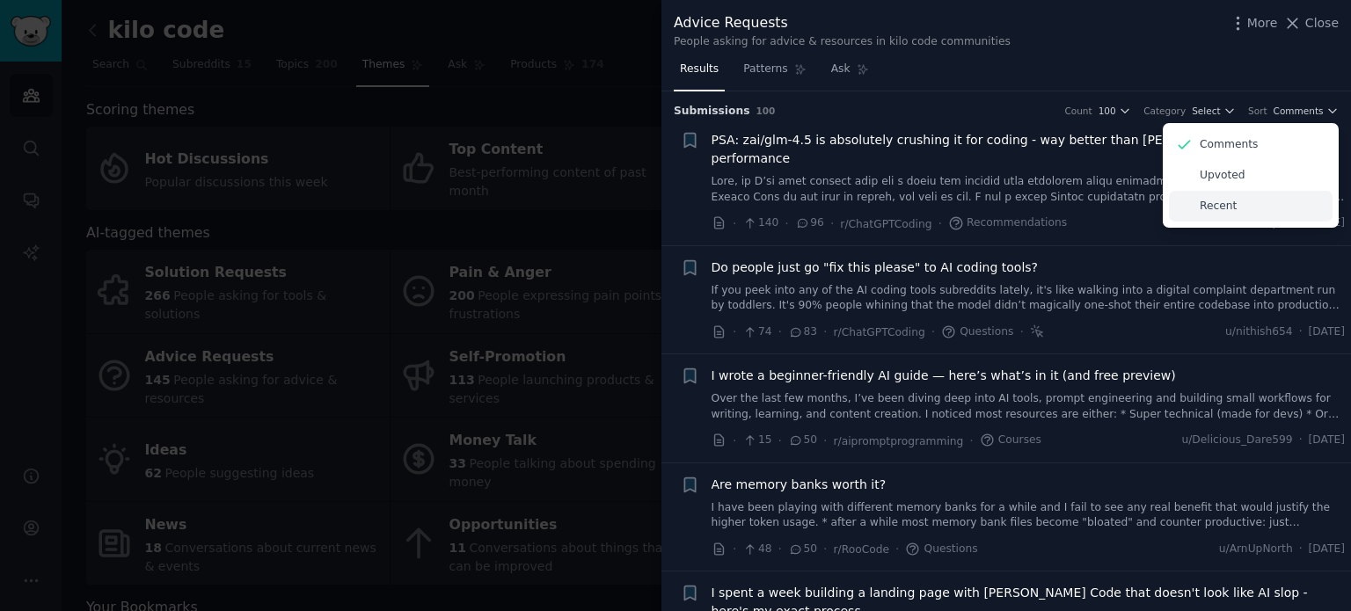
click at [1217, 210] on p "Recent" at bounding box center [1218, 207] width 37 height 16
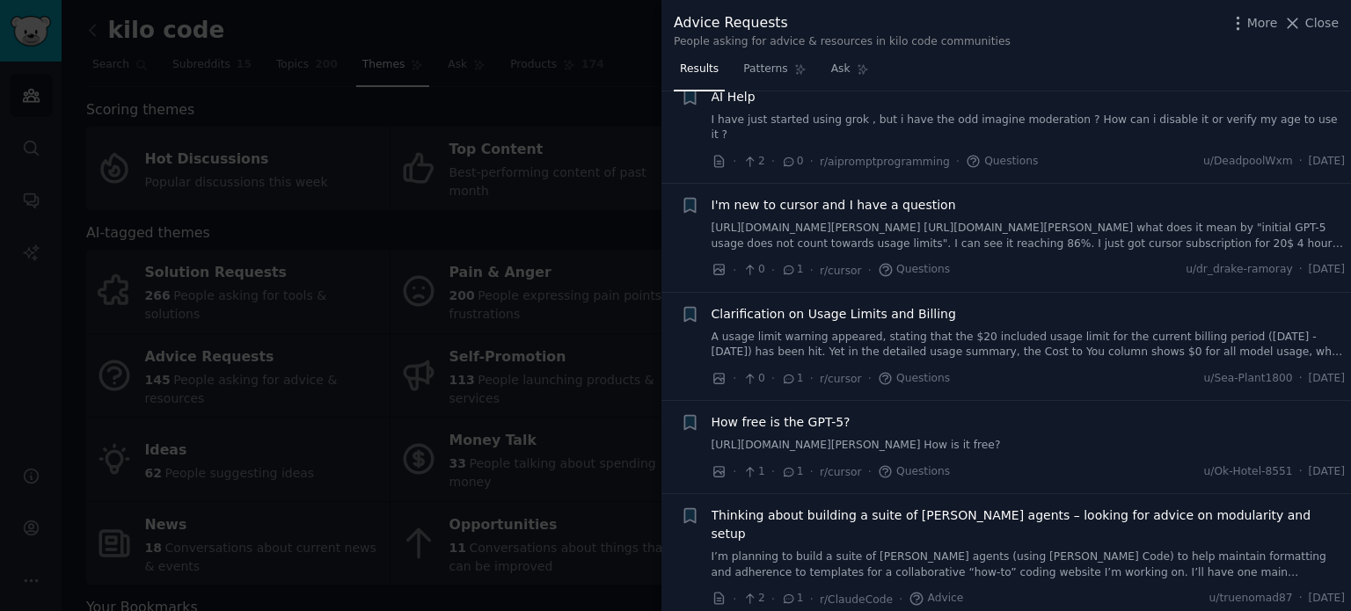
scroll to position [762, 0]
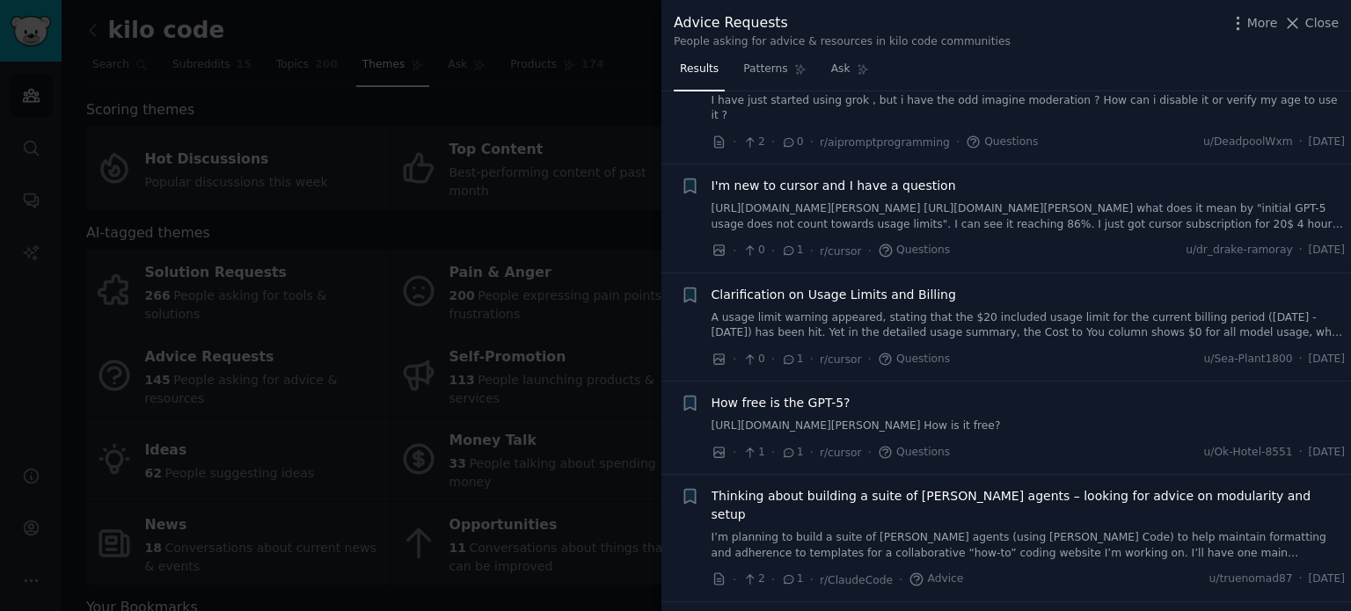
click at [1128, 178] on div "I'm new to cursor and I have a question [URL][DOMAIN_NAME][PERSON_NAME] [URL][D…" at bounding box center [1029, 204] width 634 height 55
click at [905, 177] on span "I'm new to cursor and I have a question" at bounding box center [834, 186] width 244 height 18
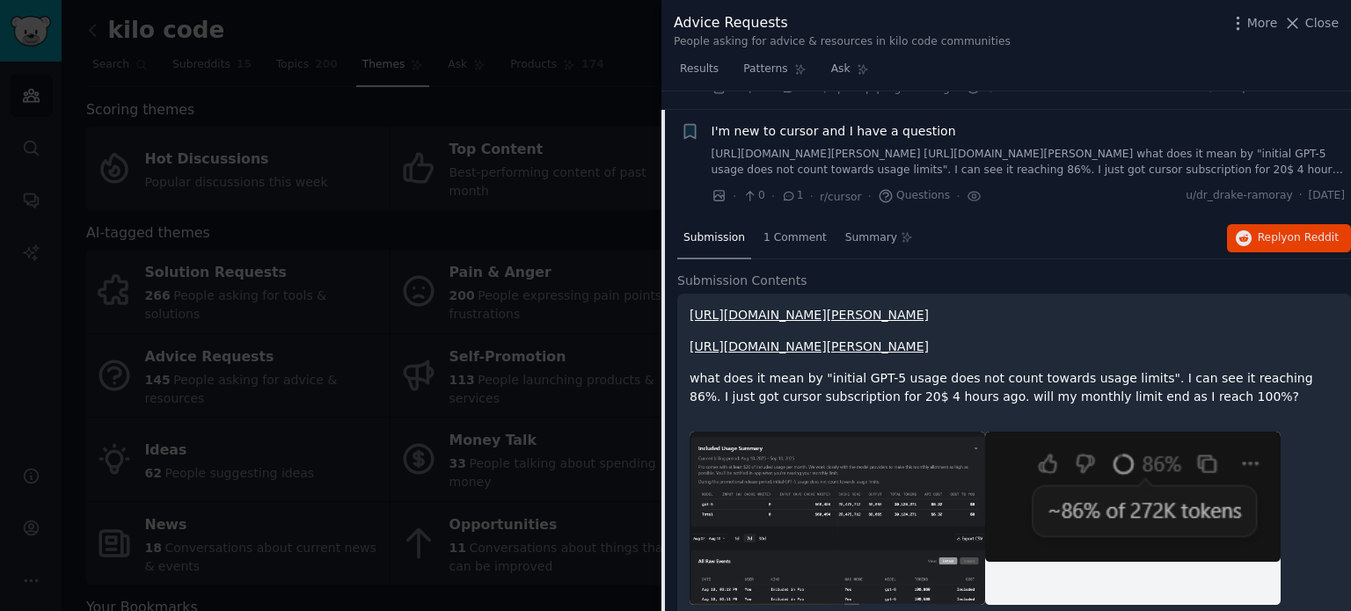
scroll to position [818, 0]
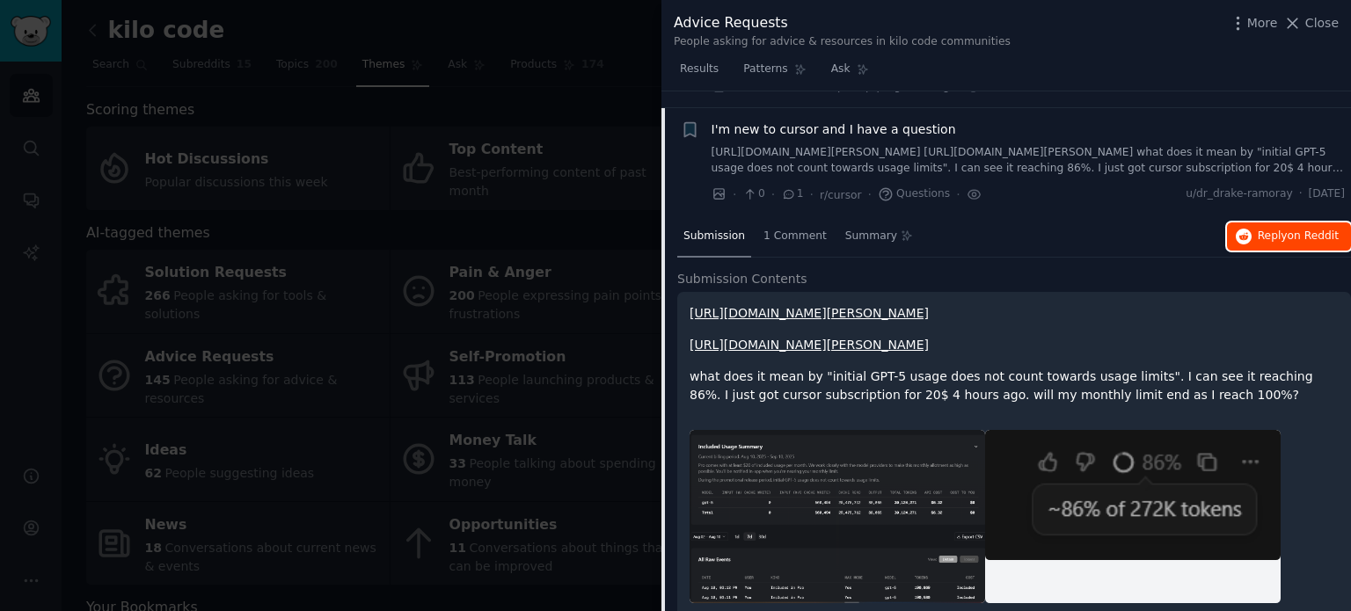
click at [1298, 230] on span "on Reddit" at bounding box center [1313, 236] width 51 height 12
